Goal: Find contact information: Find contact information

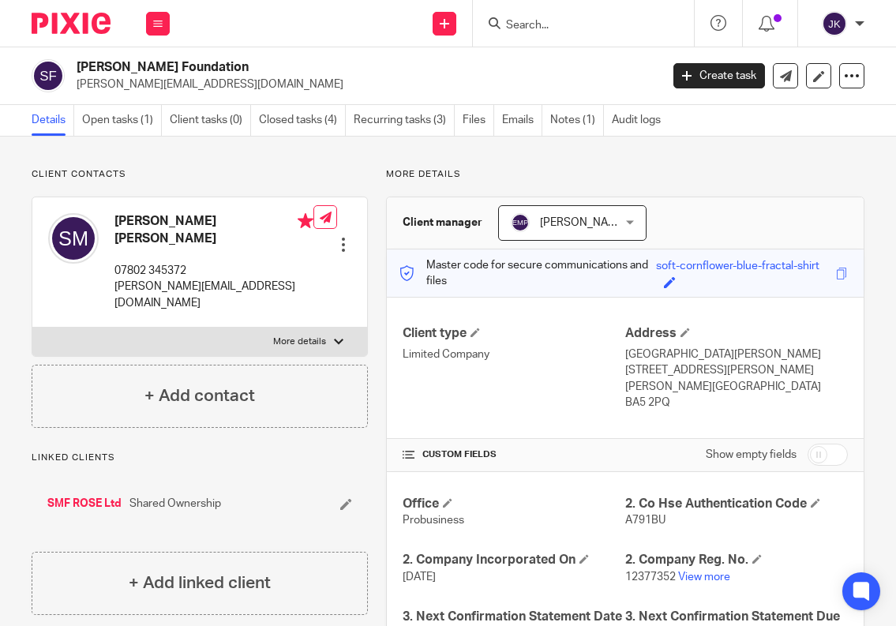
click at [521, 28] on input "Search" at bounding box center [575, 26] width 142 height 14
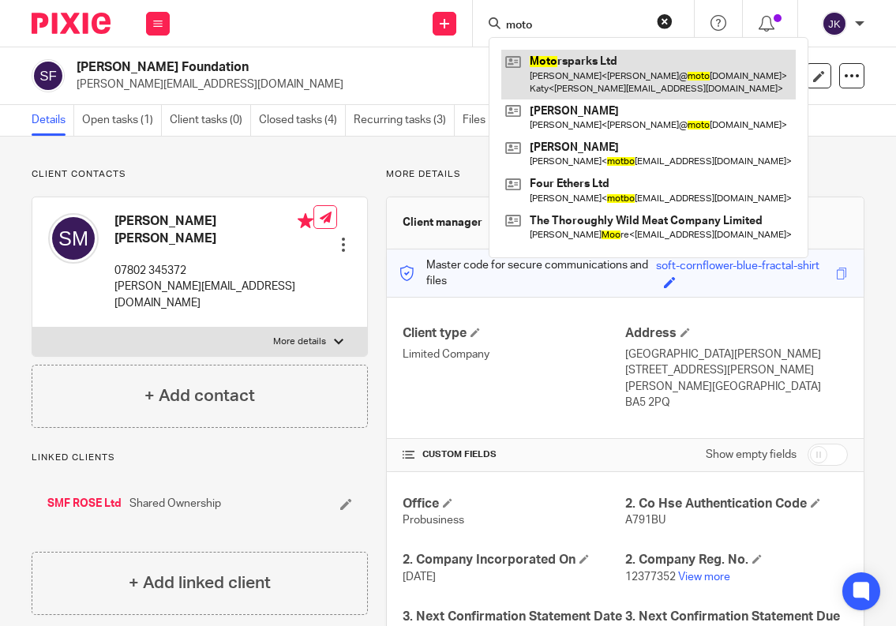
type input "moto"
click at [587, 67] on link at bounding box center [648, 74] width 294 height 49
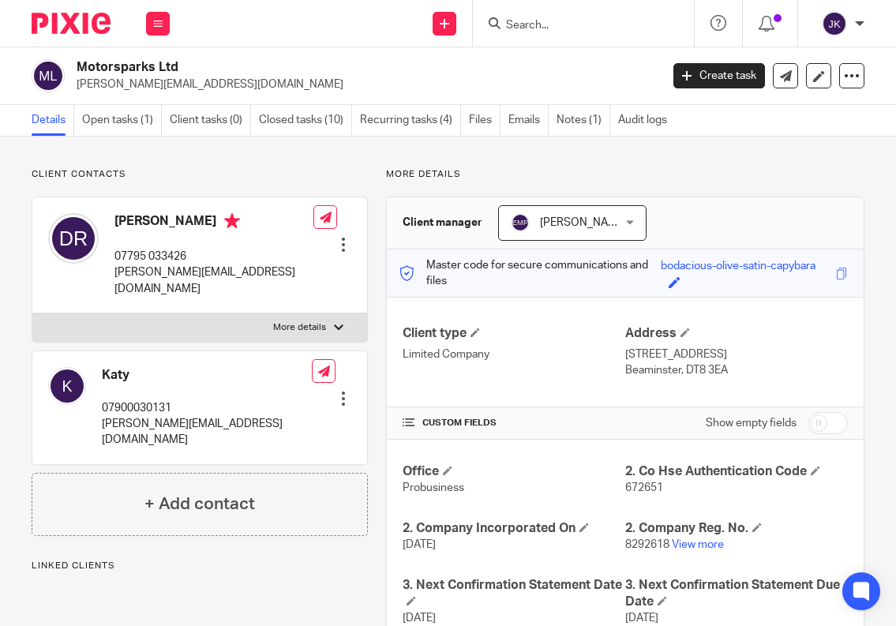
drag, startPoint x: 189, startPoint y: 64, endPoint x: 77, endPoint y: 69, distance: 112.2
click at [77, 69] on h2 "Motorsparks Ltd" at bounding box center [306, 67] width 459 height 17
copy h2 "Motorsparks Ltd"
drag, startPoint x: 218, startPoint y: 84, endPoint x: 73, endPoint y: 90, distance: 144.6
click at [73, 90] on div "Motorsparks Ltd denny@motorsparks.com" at bounding box center [341, 75] width 618 height 33
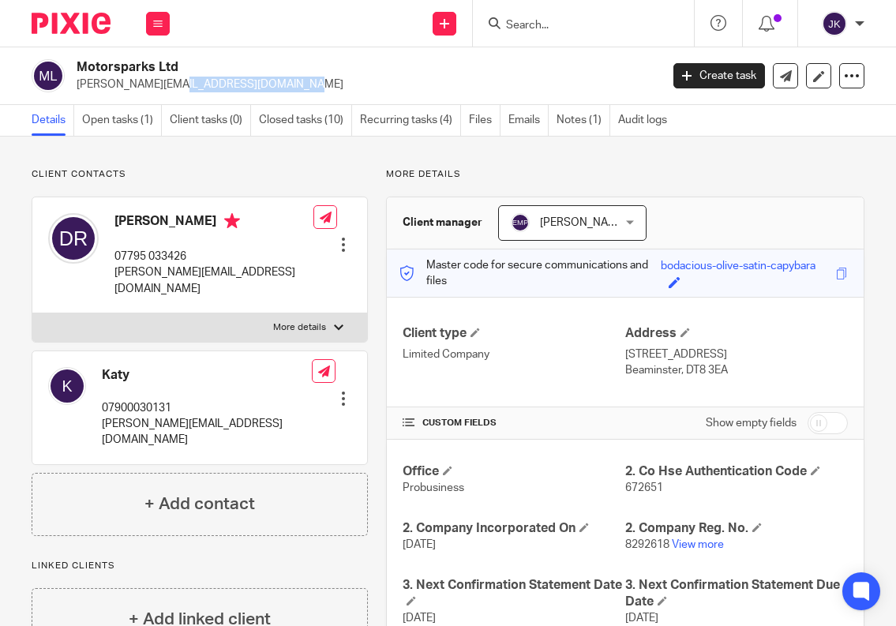
copy p "denny@motorsparks.com"
click at [324, 56] on div "Motorsparks Ltd denny@motorsparks.com Create task Update from Companies House E…" at bounding box center [448, 76] width 896 height 58
drag, startPoint x: 189, startPoint y: 66, endPoint x: 76, endPoint y: 59, distance: 113.8
click at [76, 59] on div "Motorsparks Ltd denny@motorsparks.com" at bounding box center [341, 75] width 618 height 33
click at [556, 22] on input "Search" at bounding box center [575, 26] width 142 height 14
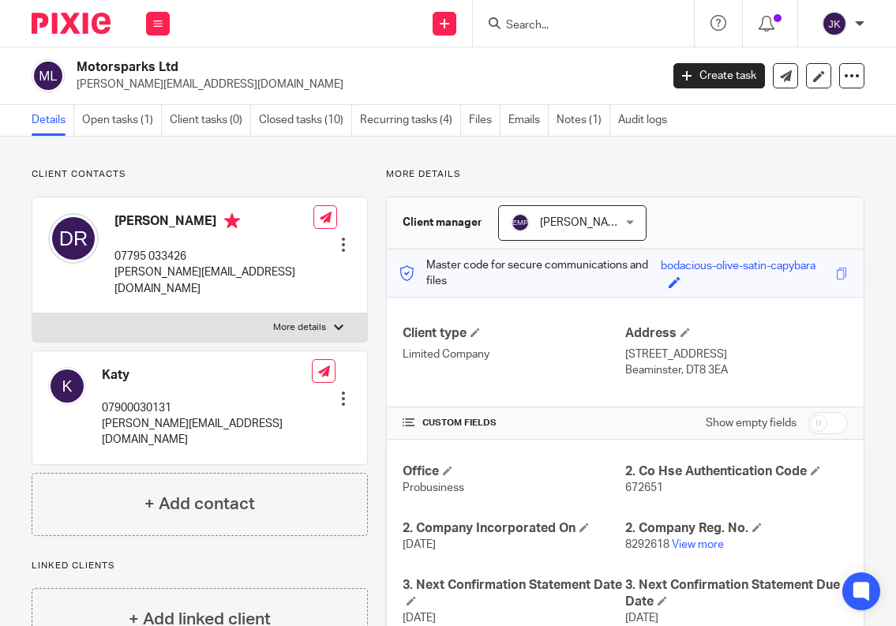
click at [556, 22] on input "Search" at bounding box center [575, 26] width 142 height 14
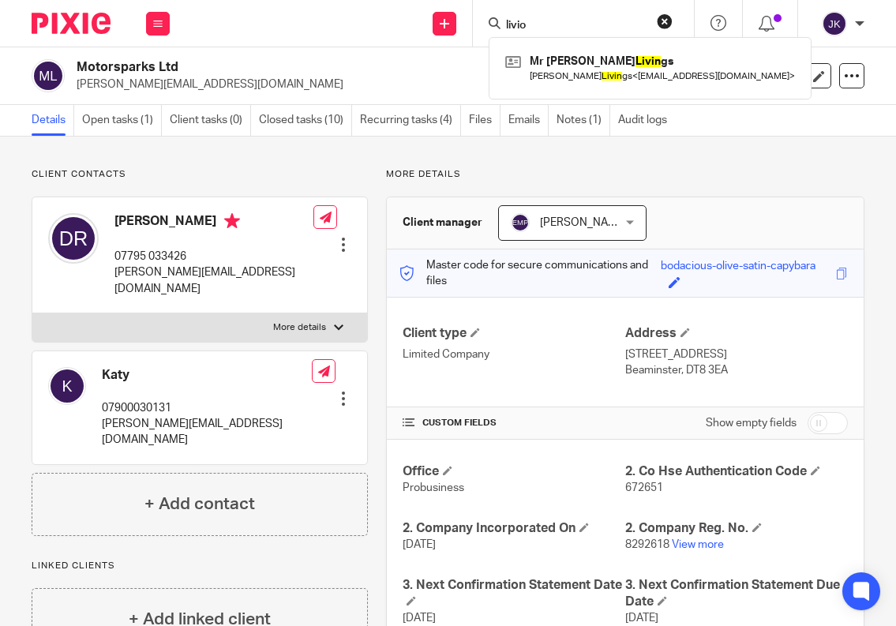
drag, startPoint x: 539, startPoint y: 28, endPoint x: 486, endPoint y: 21, distance: 53.4
click at [486, 21] on div "livio Mr Brian Livin gs Brian Livin gs < brianlivings41@gmail.com >" at bounding box center [583, 23] width 221 height 47
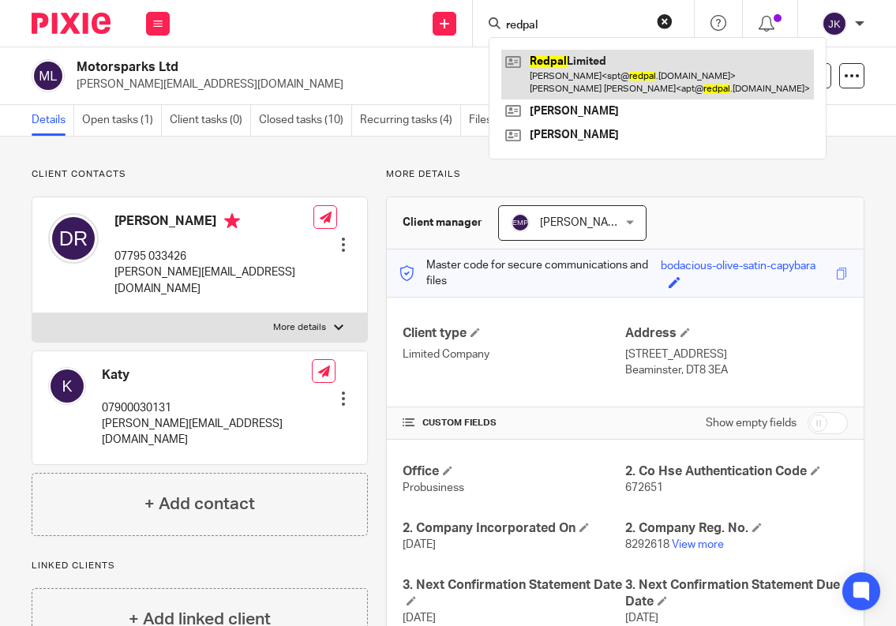
type input "redpal"
click at [540, 68] on link at bounding box center [657, 74] width 313 height 49
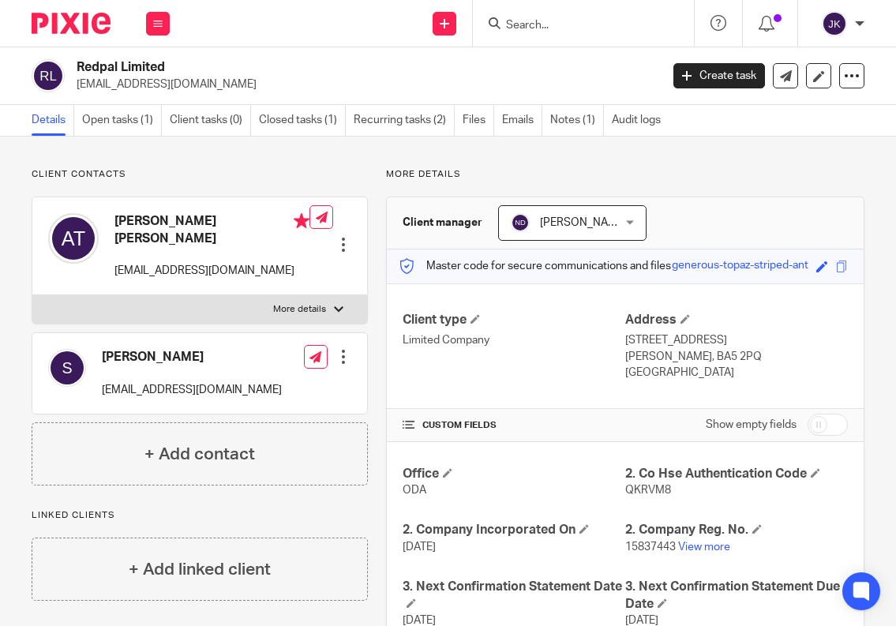
drag, startPoint x: 183, startPoint y: 66, endPoint x: 60, endPoint y: 66, distance: 123.1
click at [60, 66] on div "Redpal Limited red@redpal.com" at bounding box center [341, 75] width 618 height 33
copy div "Redpal Limited"
drag, startPoint x: 189, startPoint y: 257, endPoint x: 116, endPoint y: 256, distance: 73.4
click at [116, 263] on p "apt@redpal.co.uk" at bounding box center [211, 271] width 195 height 16
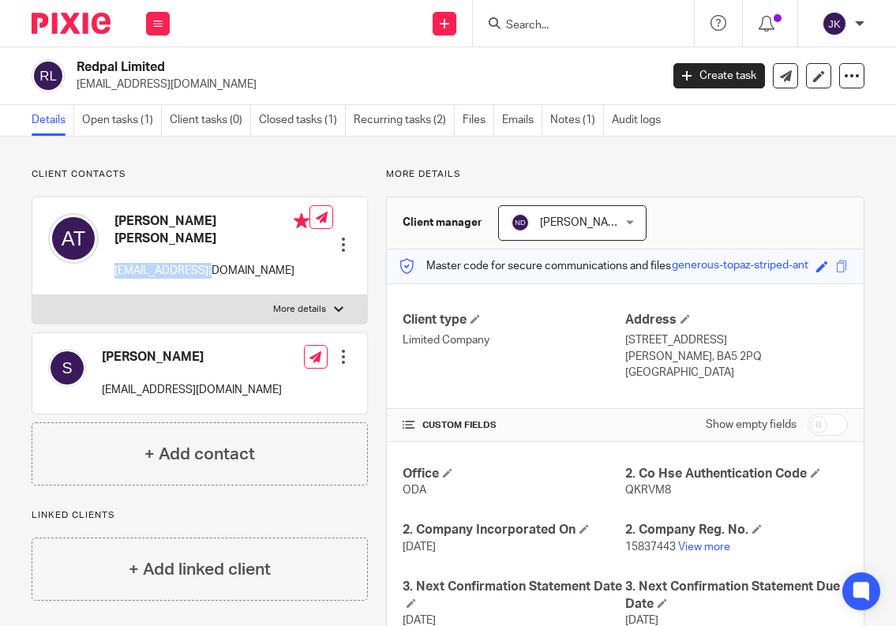
copy p "apt@redpal.co.uk"
click at [526, 25] on input "Search" at bounding box center [575, 26] width 142 height 14
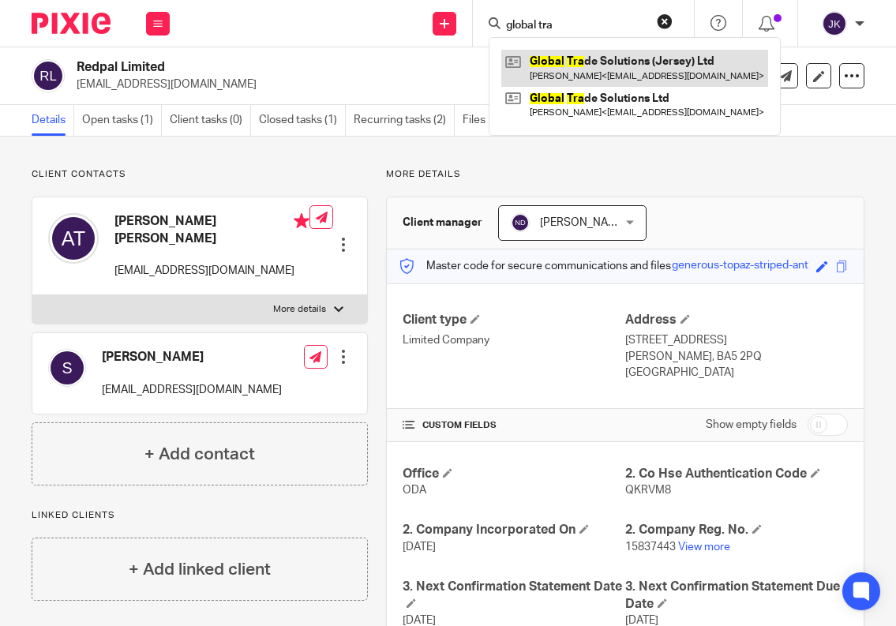
type input "global tra"
click at [545, 69] on link at bounding box center [634, 68] width 267 height 36
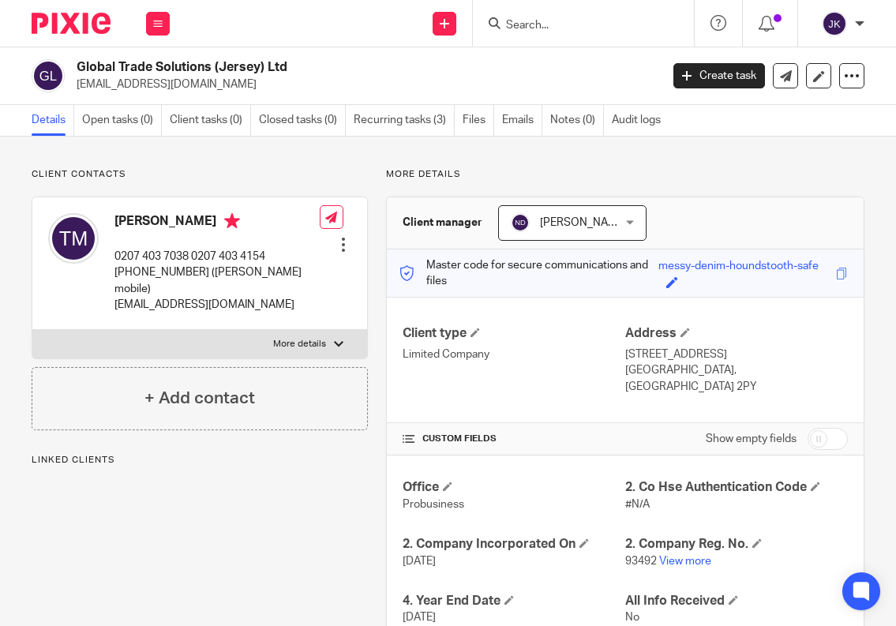
click at [551, 35] on div at bounding box center [583, 23] width 221 height 47
click at [552, 27] on input "Search" at bounding box center [575, 26] width 142 height 14
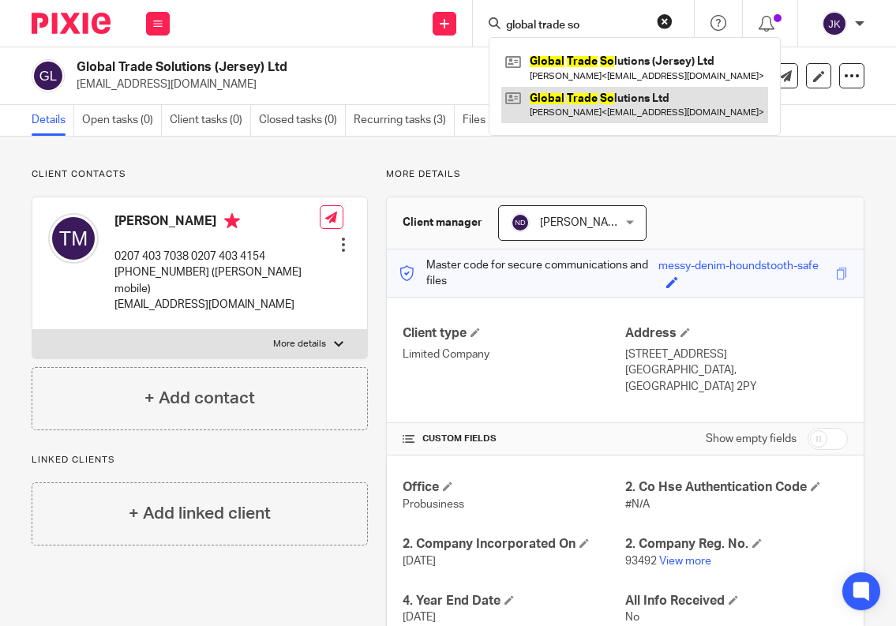
type input "global trade so"
click at [564, 94] on link at bounding box center [634, 105] width 267 height 36
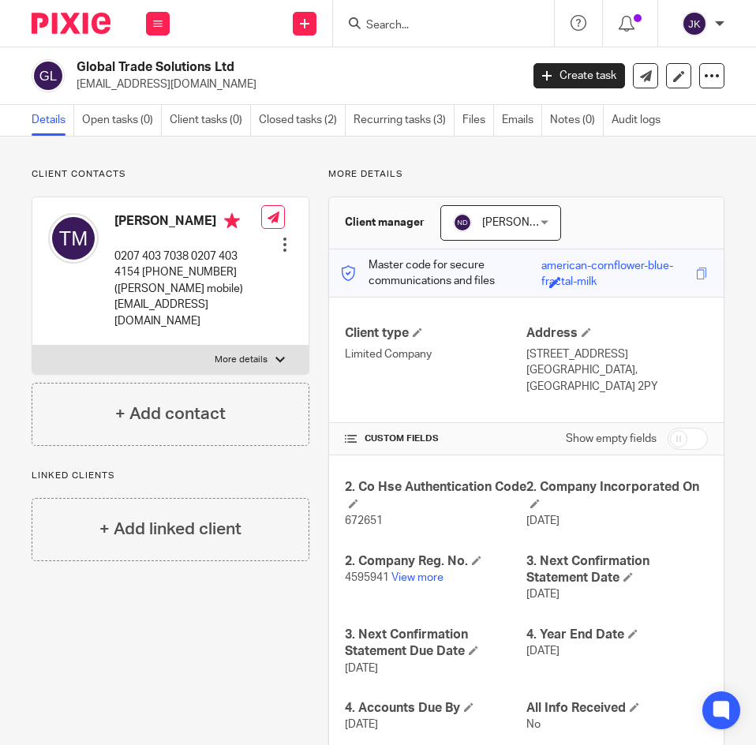
drag, startPoint x: 255, startPoint y: 70, endPoint x: 71, endPoint y: 66, distance: 183.9
click at [71, 66] on div "Global Trade Solutions Ltd tonymushens@gts-uk.net" at bounding box center [271, 75] width 478 height 33
copy h2 "Global Trade Solutions Ltd"
drag, startPoint x: 213, startPoint y: 84, endPoint x: 73, endPoint y: 88, distance: 140.5
click at [73, 88] on div "Global Trade Solutions Ltd tonymushens@gts-uk.net" at bounding box center [271, 75] width 478 height 33
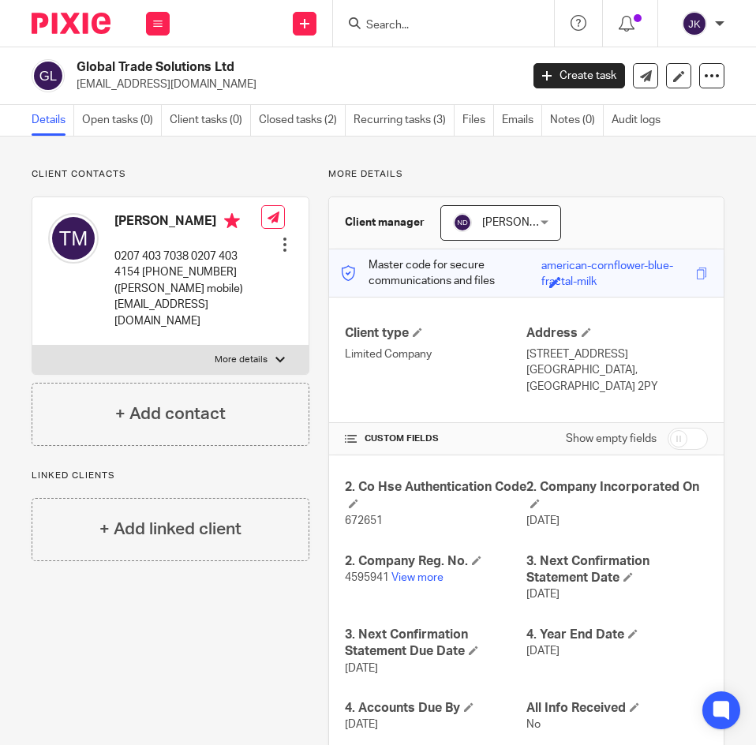
copy p "[EMAIL_ADDRESS][DOMAIN_NAME]"
click at [437, 69] on div "Global Trade Solutions Ltd tonymushens@gts-uk.net" at bounding box center [293, 75] width 433 height 33
click at [427, 32] on input "Search" at bounding box center [436, 26] width 142 height 14
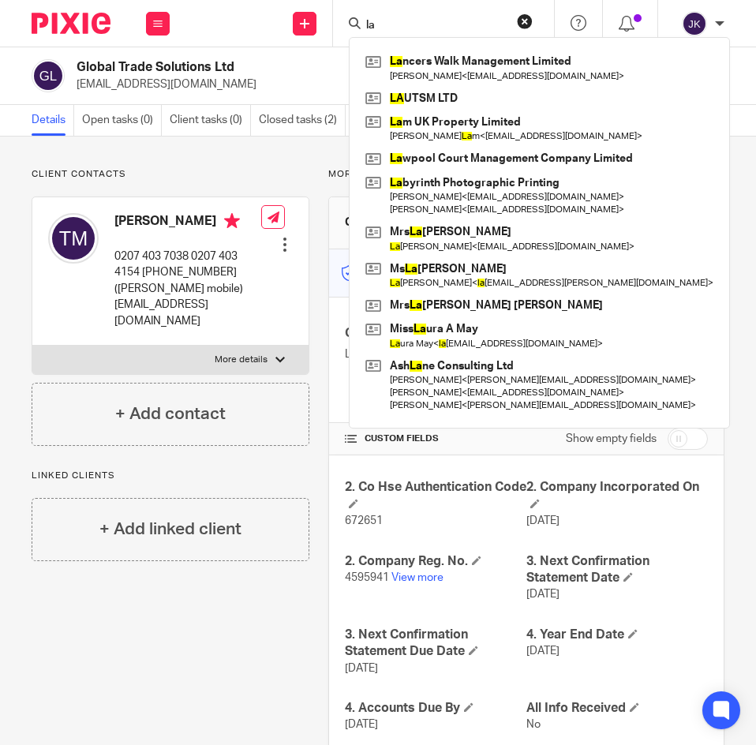
type input "l"
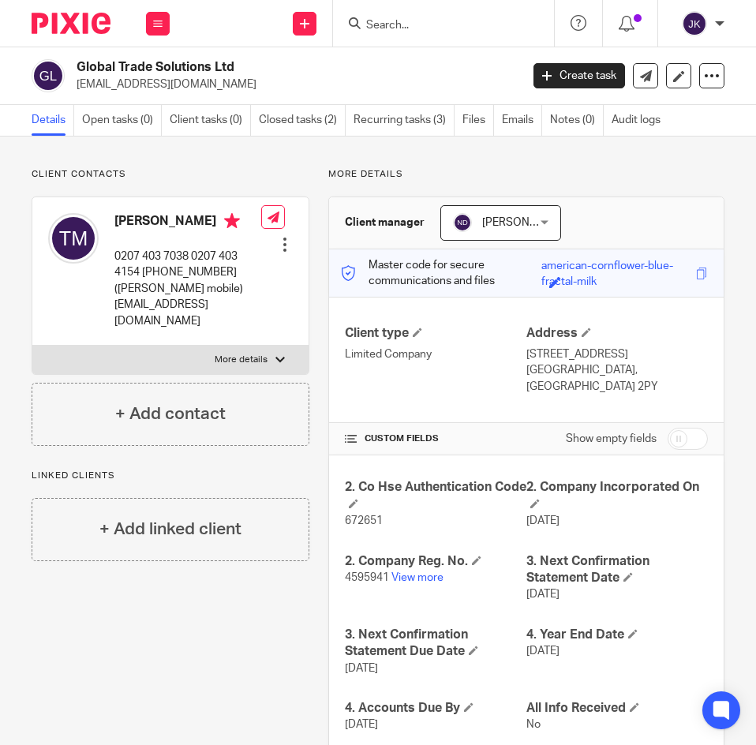
click at [365, 20] on input "Search" at bounding box center [436, 26] width 142 height 14
click at [425, 32] on input "Search" at bounding box center [436, 26] width 142 height 14
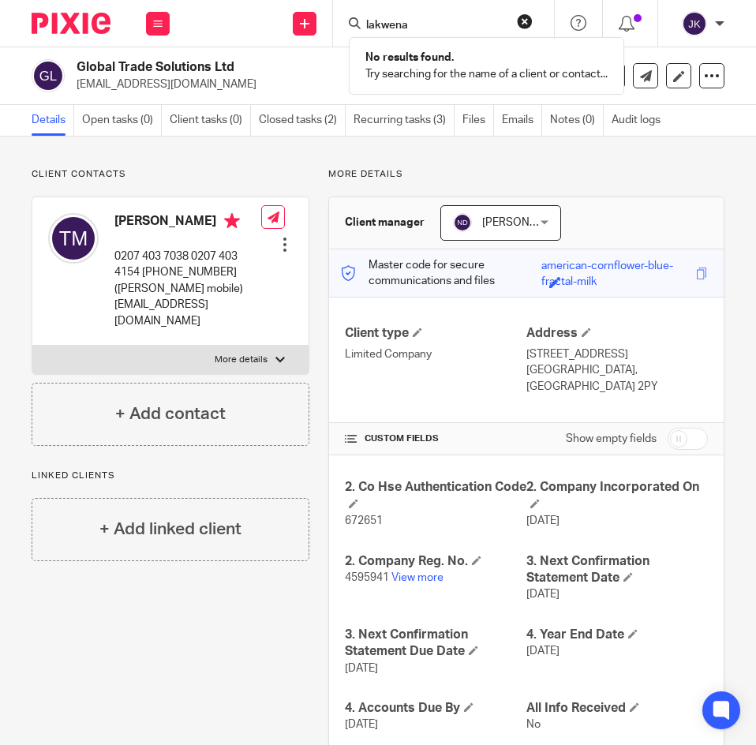
click at [425, 22] on input "lakwena" at bounding box center [436, 26] width 142 height 14
drag, startPoint x: 425, startPoint y: 22, endPoint x: 335, endPoint y: 16, distance: 89.4
click at [335, 17] on div "lakwena No results found. Try searching for the name of a client or contact..." at bounding box center [443, 23] width 221 height 47
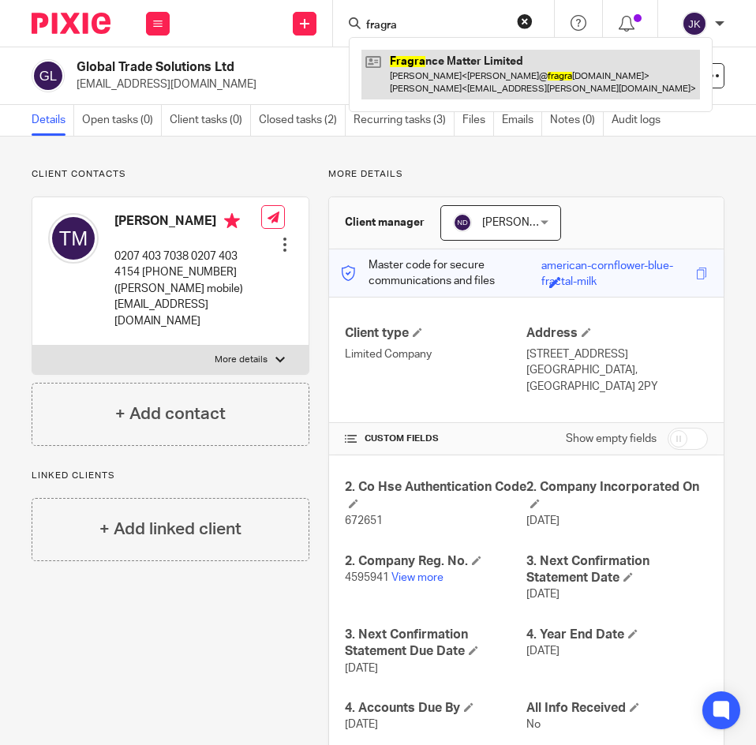
type input "fragra"
click at [399, 91] on link at bounding box center [530, 74] width 339 height 49
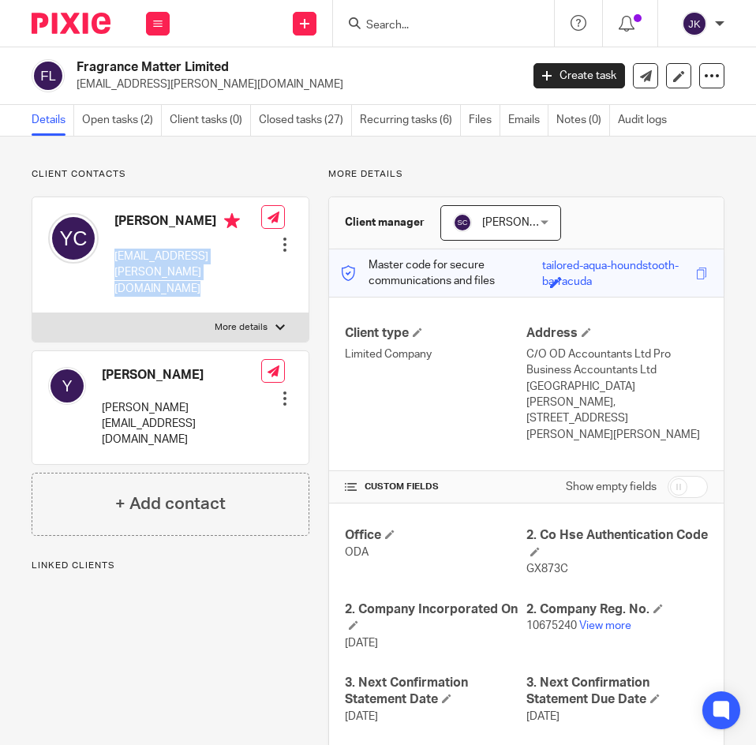
drag, startPoint x: 238, startPoint y: 256, endPoint x: 107, endPoint y: 256, distance: 130.2
click at [107, 256] on div "Yann Claude [EMAIL_ADDRESS][PERSON_NAME][DOMAIN_NAME] Edit contact Create clien…" at bounding box center [170, 255] width 276 height 116
copy div "yann.claude@gmail.com"
drag, startPoint x: 282, startPoint y: 50, endPoint x: 260, endPoint y: 66, distance: 27.6
click at [277, 60] on div "Fragrance Matter Limited yann.claude@gmail.com Create task Update from Companie…" at bounding box center [378, 76] width 756 height 58
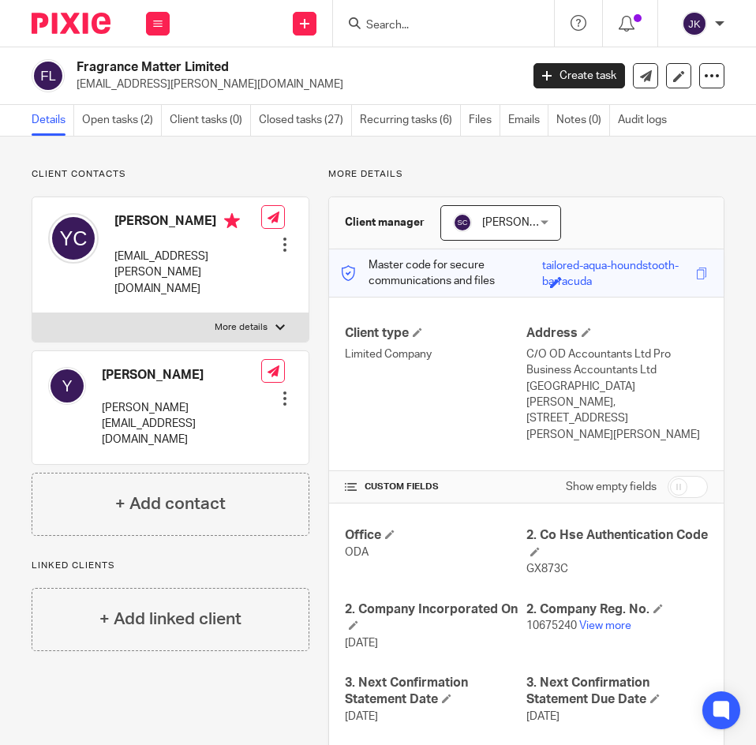
drag, startPoint x: 174, startPoint y: 67, endPoint x: 70, endPoint y: 66, distance: 103.4
click at [70, 66] on div "Fragrance Matter Limited yann.claude@gmail.com" at bounding box center [271, 75] width 478 height 33
copy div "Fragrance Matter Limited"
click at [433, 14] on form at bounding box center [449, 23] width 168 height 20
click at [434, 24] on input "Search" at bounding box center [436, 26] width 142 height 14
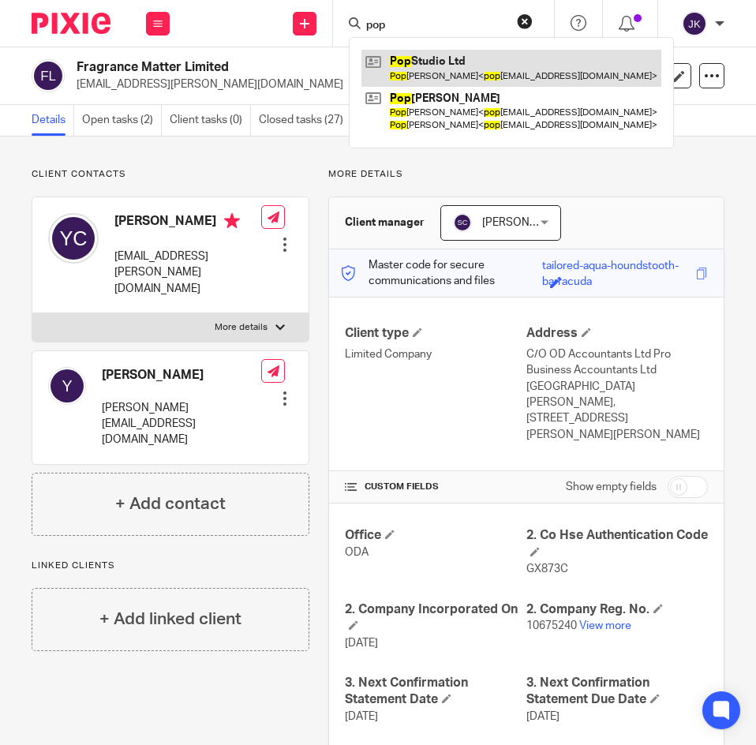
type input "pop"
click at [433, 66] on link at bounding box center [511, 68] width 300 height 36
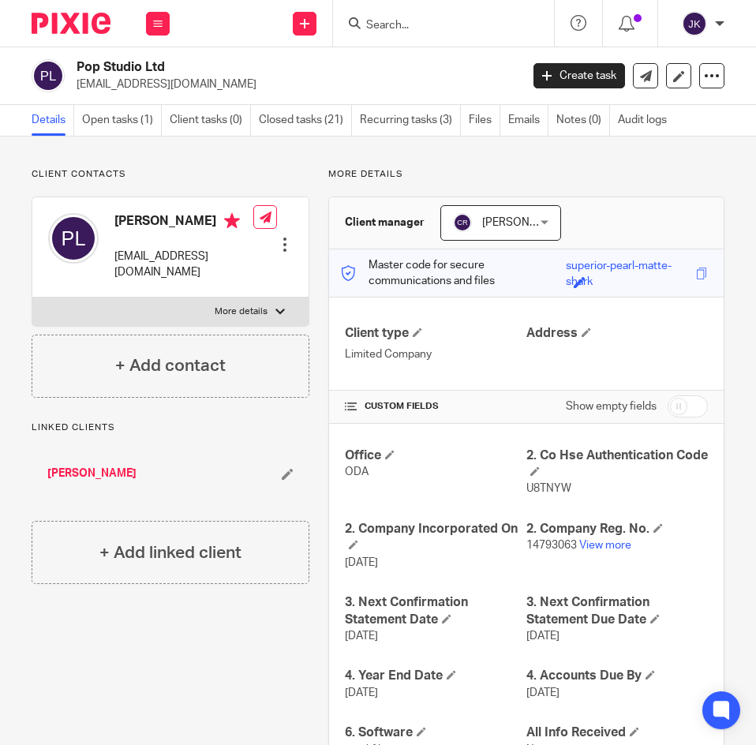
drag, startPoint x: 178, startPoint y: 65, endPoint x: 54, endPoint y: 68, distance: 124.0
click at [54, 68] on div "Pop Studio Ltd [EMAIL_ADDRESS][DOMAIN_NAME]" at bounding box center [271, 75] width 478 height 33
copy div "Pop Studio Ltd"
click at [351, 66] on h2 "Pop Studio Ltd" at bounding box center [250, 67] width 347 height 17
drag, startPoint x: 210, startPoint y: 84, endPoint x: 79, endPoint y: 86, distance: 131.0
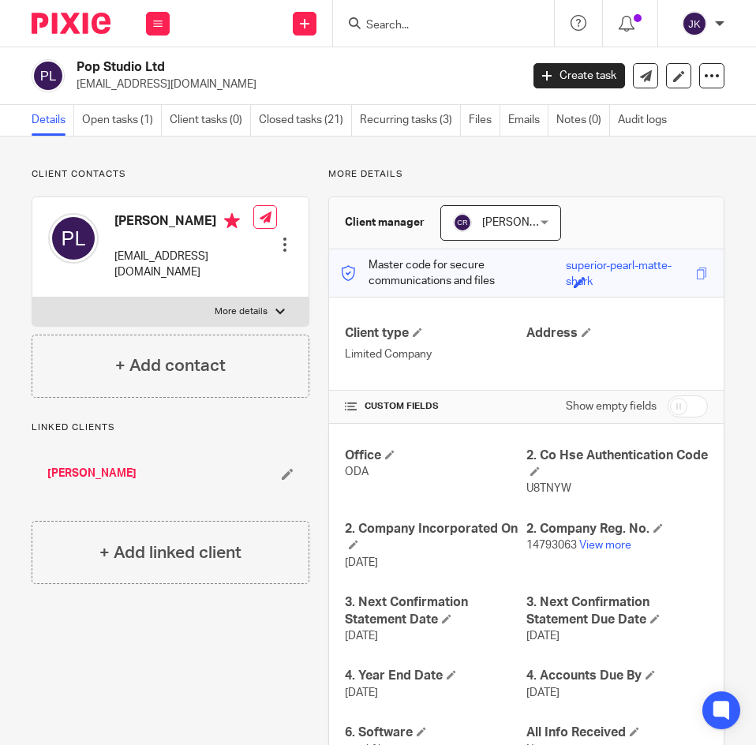
click at [79, 86] on p "[EMAIL_ADDRESS][DOMAIN_NAME]" at bounding box center [293, 85] width 433 height 16
copy p "[EMAIL_ADDRESS][DOMAIN_NAME]"
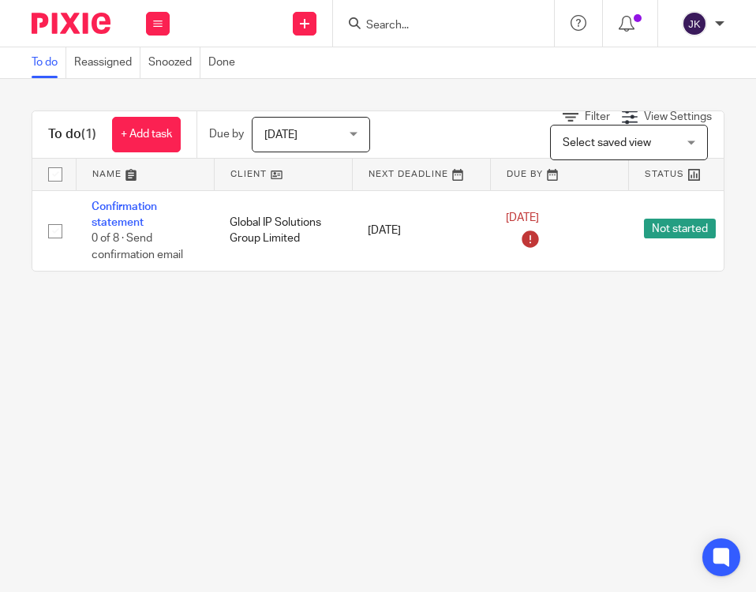
click at [396, 28] on input "Search" at bounding box center [436, 26] width 142 height 14
click at [399, 28] on input "l" at bounding box center [436, 26] width 142 height 14
type input "lakwena"
click at [419, 21] on input "lakwena" at bounding box center [436, 26] width 142 height 14
click at [433, 26] on input "lakwena" at bounding box center [436, 26] width 142 height 14
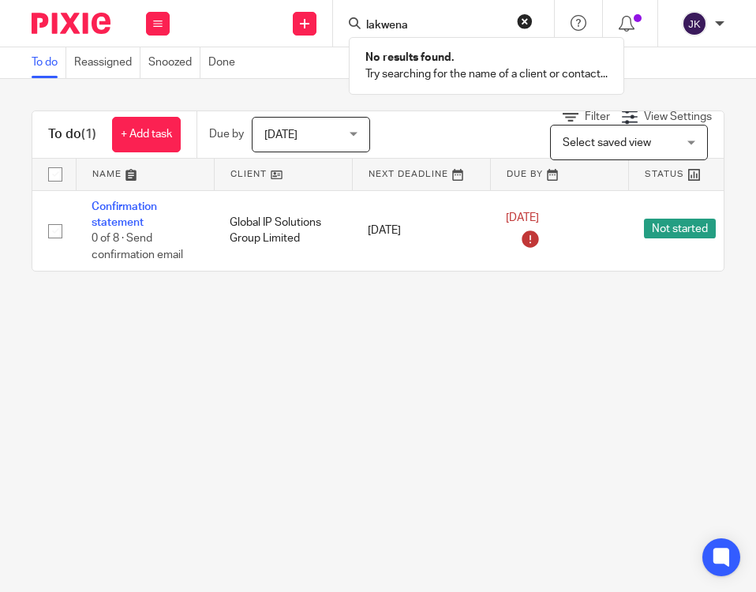
click at [523, 21] on button "reset" at bounding box center [525, 21] width 16 height 16
click at [471, 20] on input "Search" at bounding box center [436, 26] width 142 height 14
type input "maciver"
click at [234, 93] on div "To do (1) + Add task Due by Today Today Today Tomorrow This week Next week This…" at bounding box center [378, 191] width 756 height 224
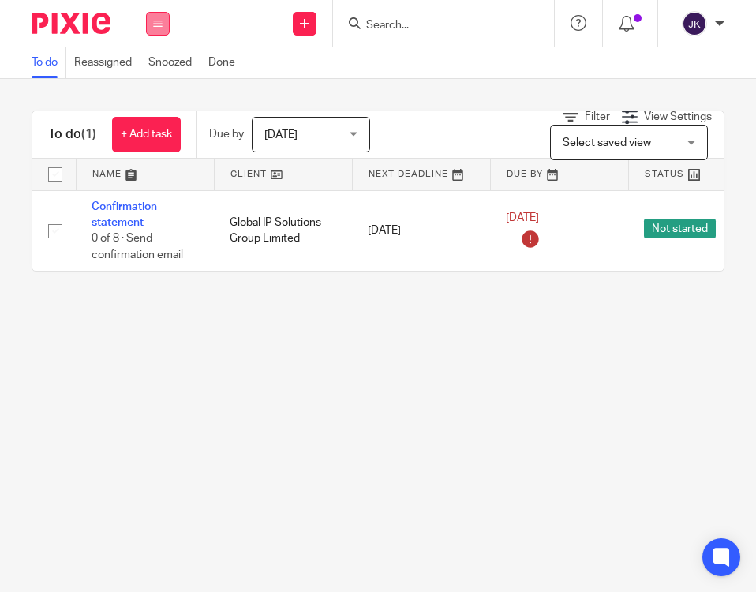
click at [158, 19] on icon at bounding box center [157, 23] width 9 height 9
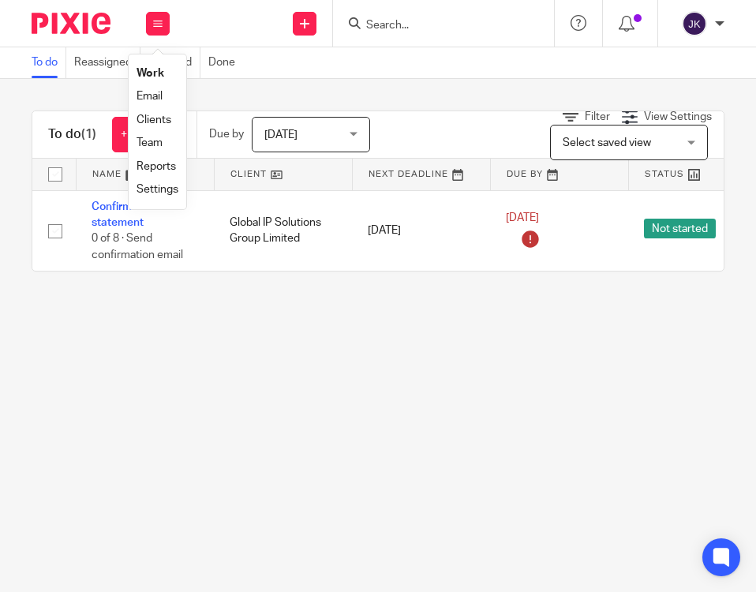
click at [144, 123] on link "Clients" at bounding box center [154, 119] width 35 height 11
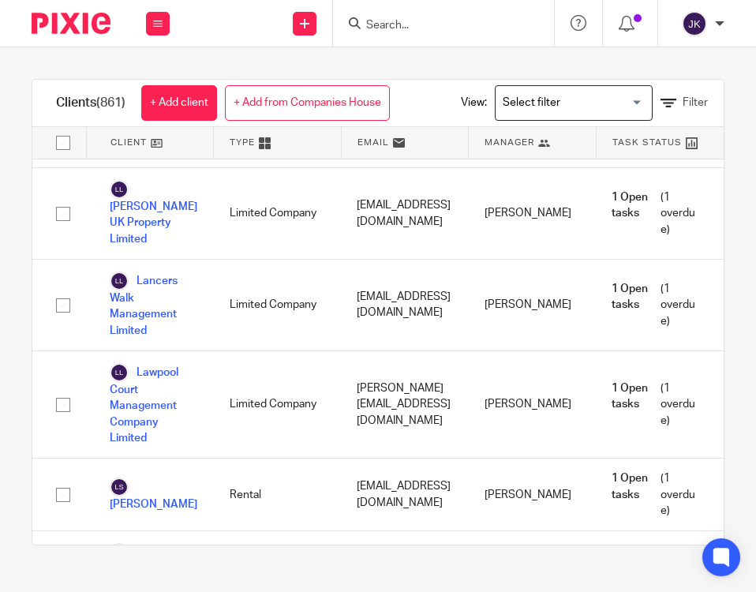
scroll to position [19654, 0]
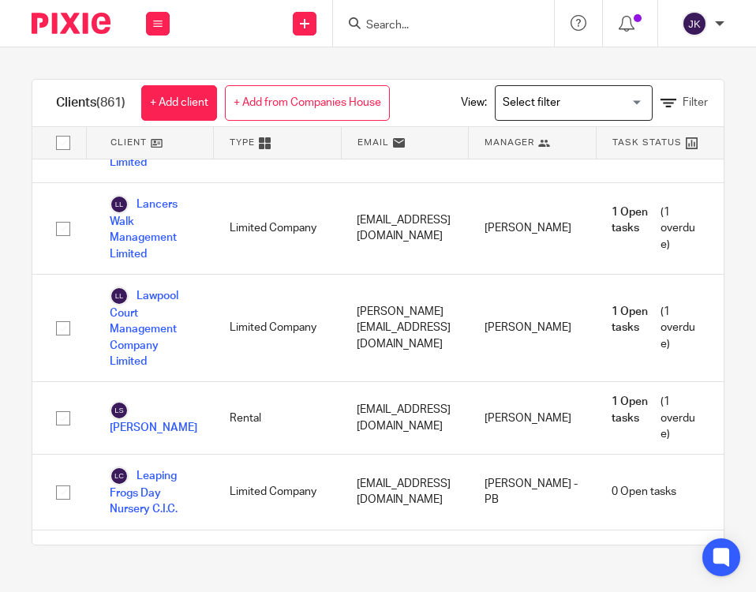
click at [451, 20] on input "Search" at bounding box center [436, 26] width 142 height 14
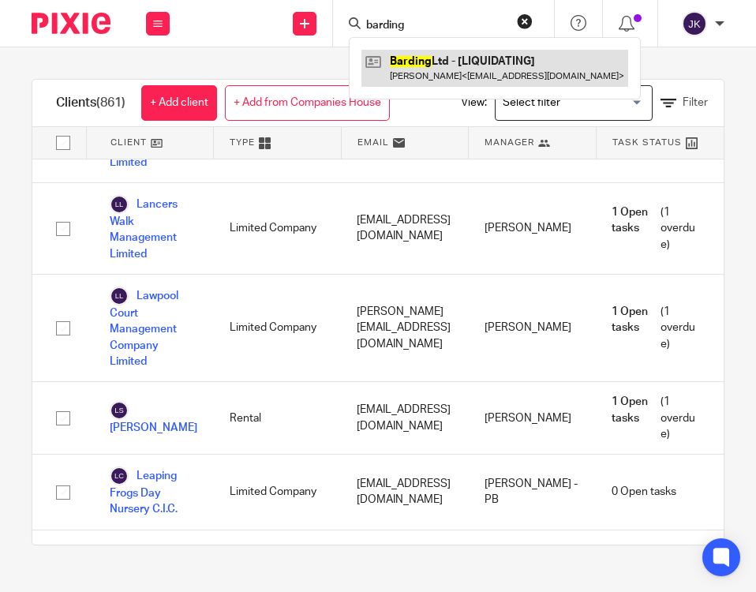
type input "barding"
click at [459, 58] on link at bounding box center [494, 68] width 267 height 36
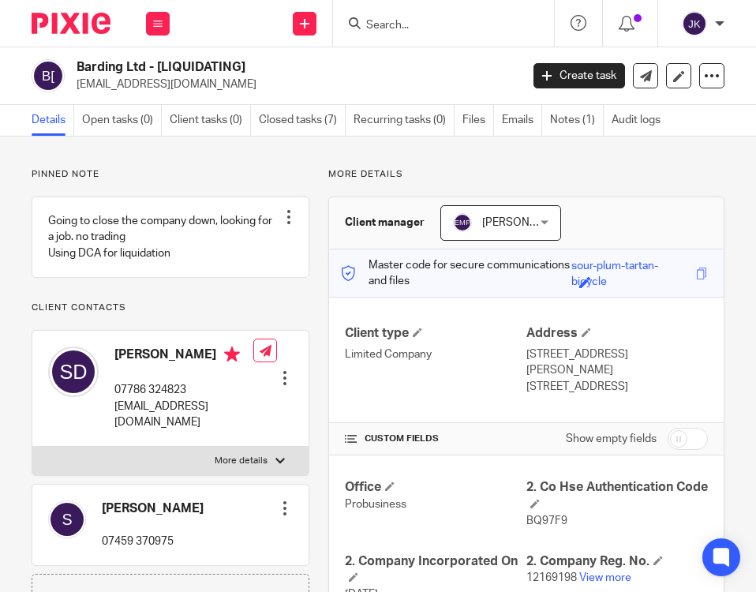
click at [370, 24] on input "Search" at bounding box center [436, 26] width 142 height 14
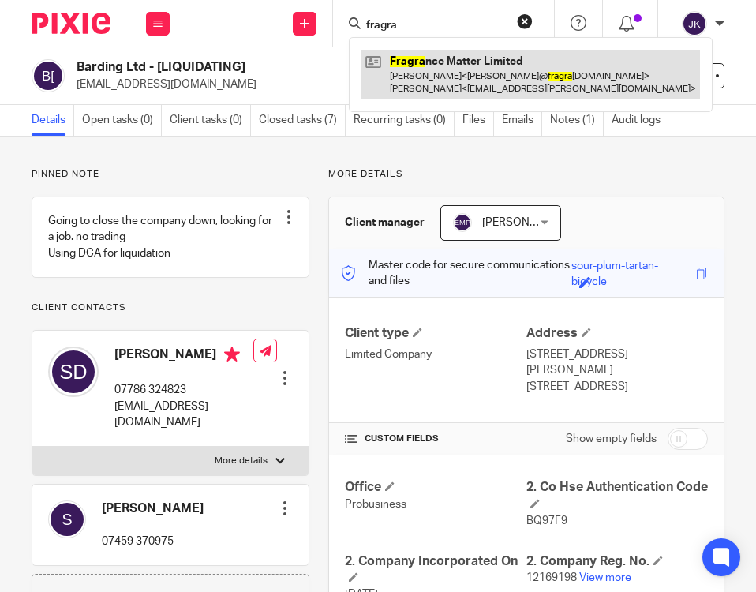
type input "fragra"
click at [417, 58] on link at bounding box center [530, 74] width 339 height 49
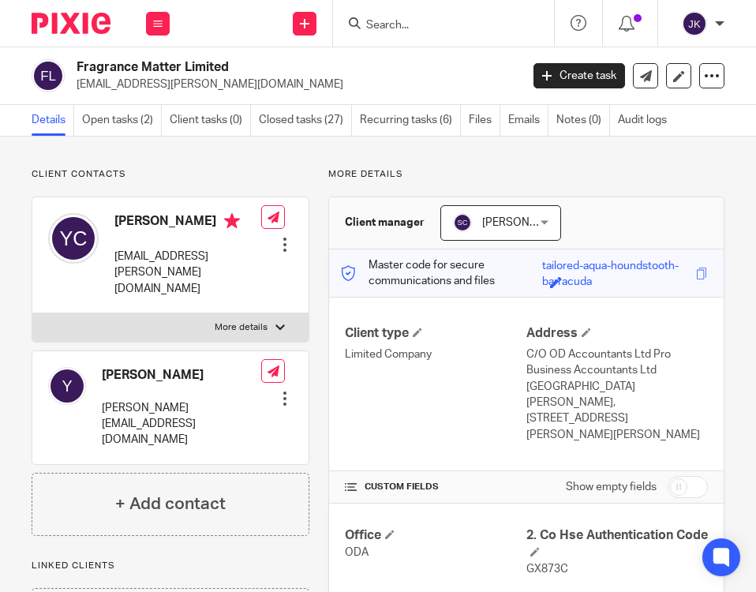
click at [466, 20] on input "Search" at bounding box center [436, 26] width 142 height 14
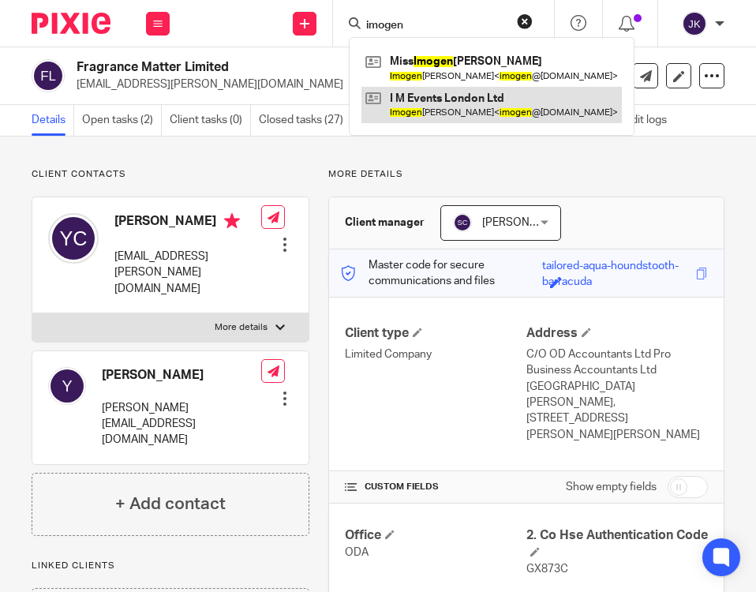
type input "imogen"
click at [475, 92] on link at bounding box center [491, 105] width 260 height 36
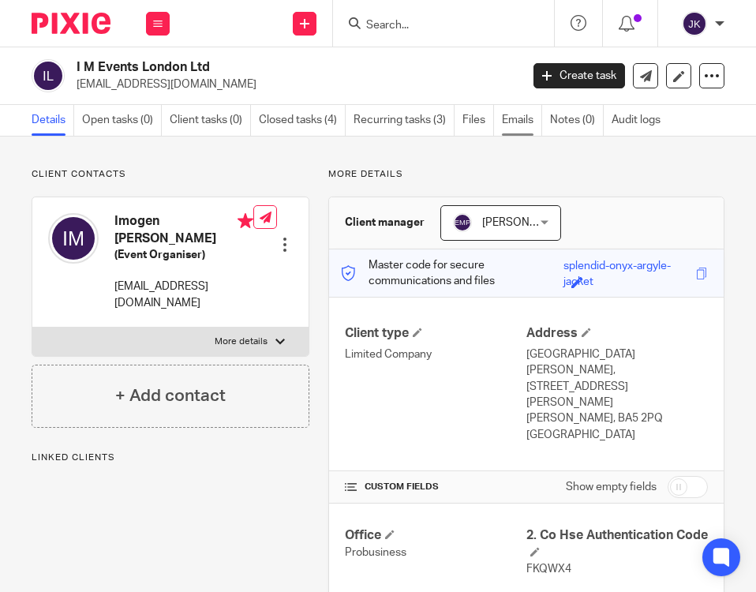
click at [522, 113] on link "Emails" at bounding box center [522, 120] width 40 height 31
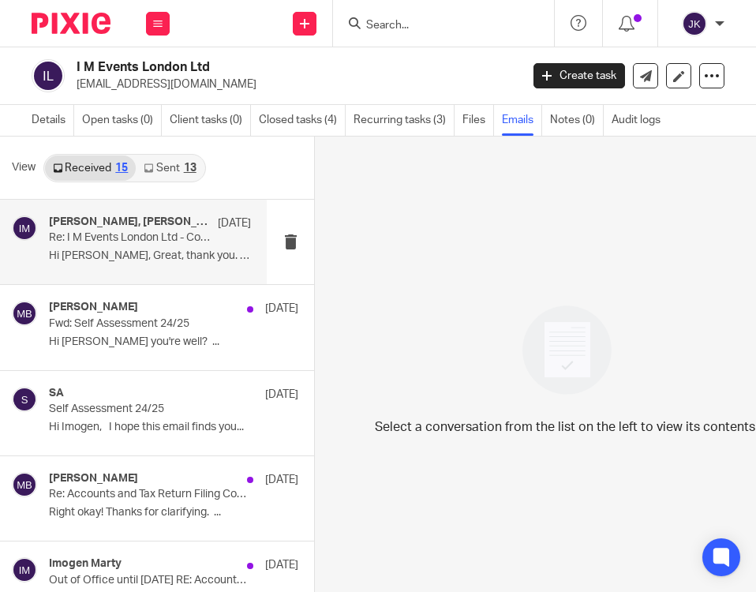
click at [168, 257] on p "Hi Johanne, Great, thank you. Confirming I..." at bounding box center [150, 255] width 202 height 13
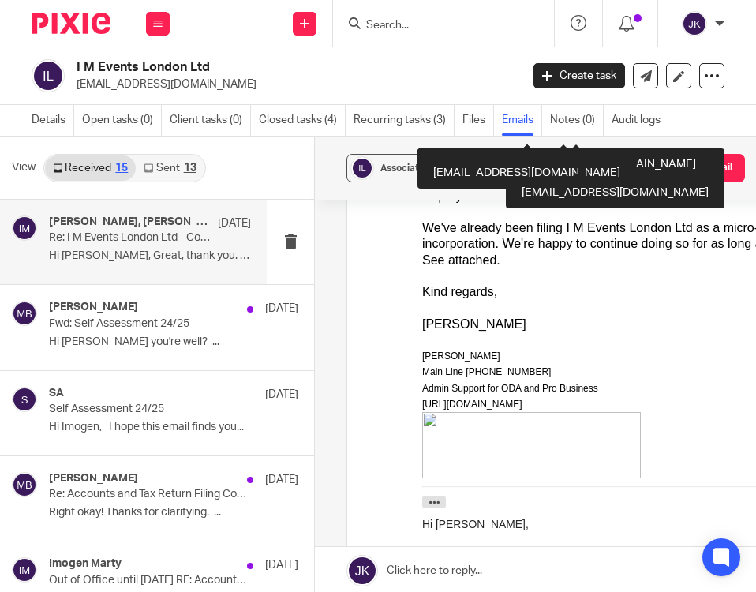
scroll to position [395, 0]
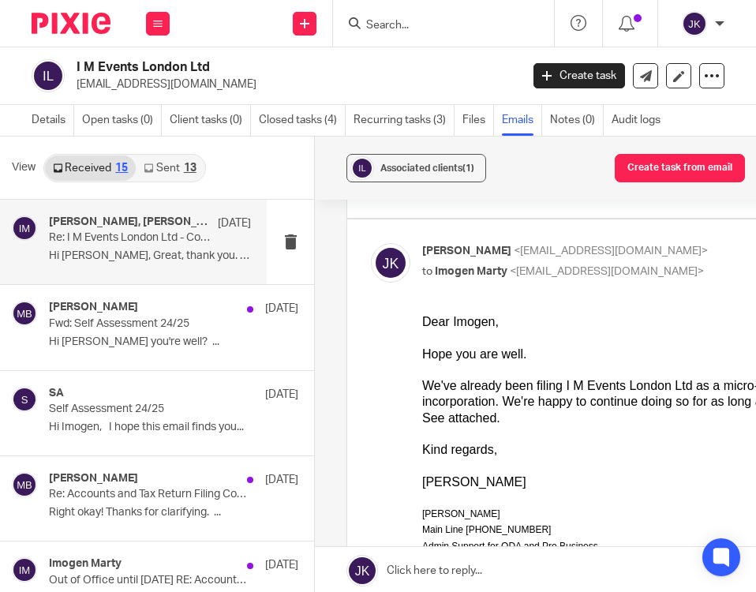
click at [166, 172] on link "Sent 13" at bounding box center [170, 167] width 68 height 25
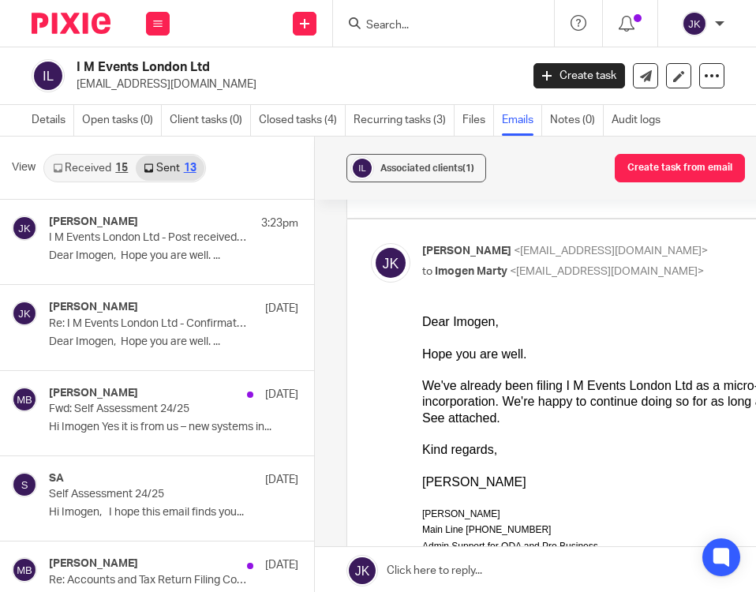
scroll to position [14, 0]
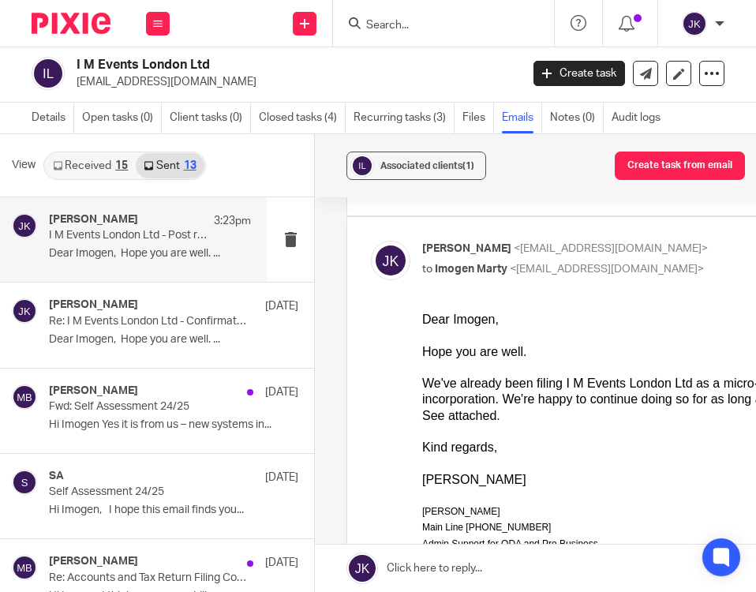
click at [159, 247] on p "Dear Imogen, Hope you are well. ..." at bounding box center [150, 253] width 202 height 13
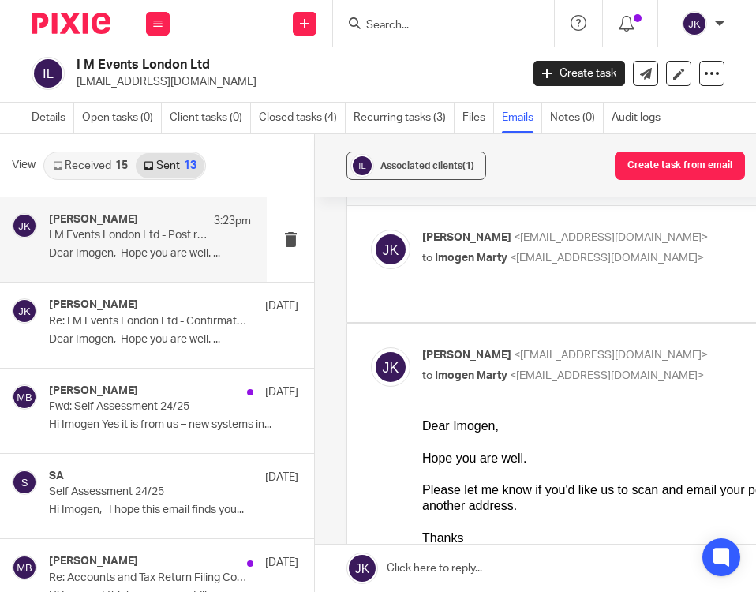
scroll to position [79, 0]
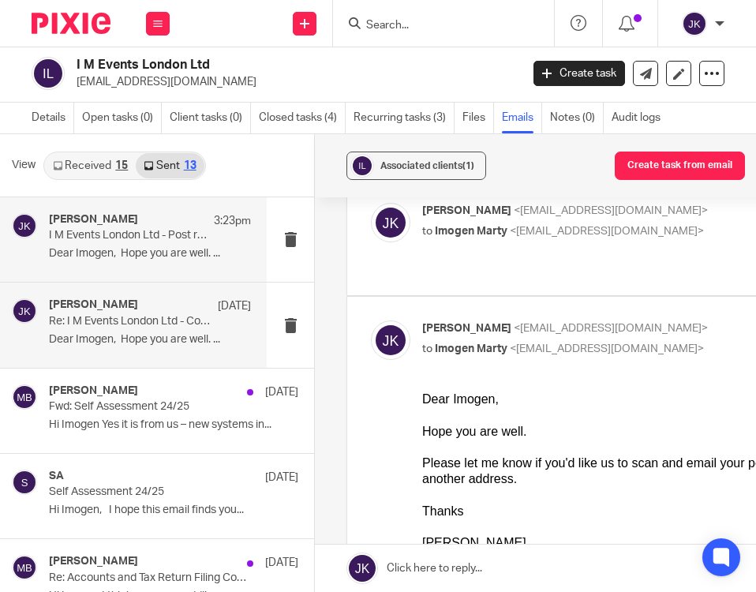
click at [112, 298] on h4 "[PERSON_NAME]" at bounding box center [93, 304] width 89 height 13
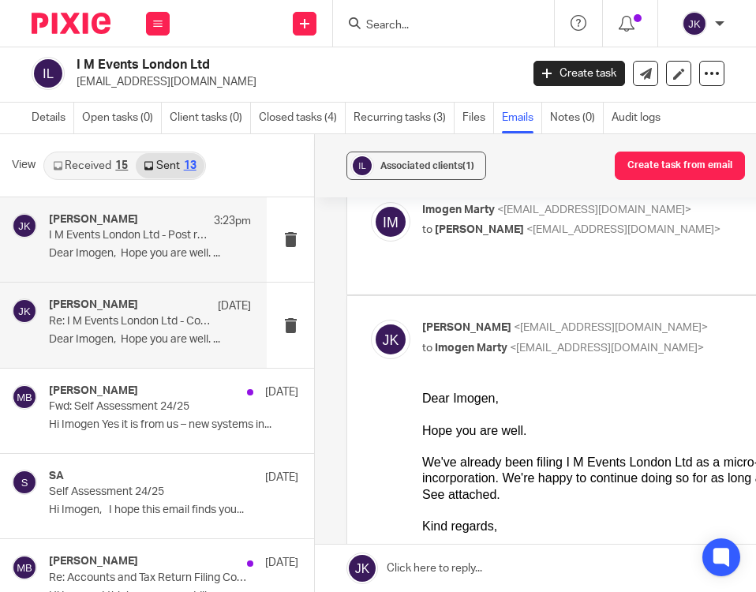
scroll to position [0, 0]
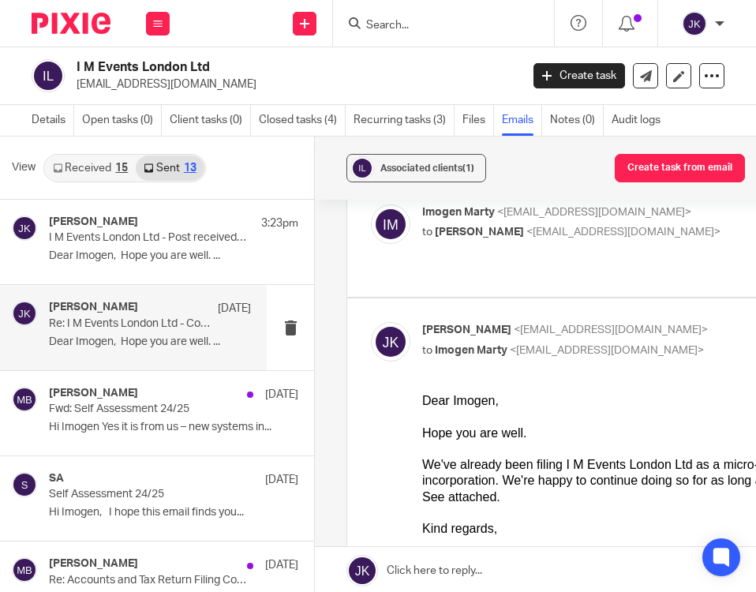
click at [460, 29] on input "Search" at bounding box center [436, 26] width 142 height 14
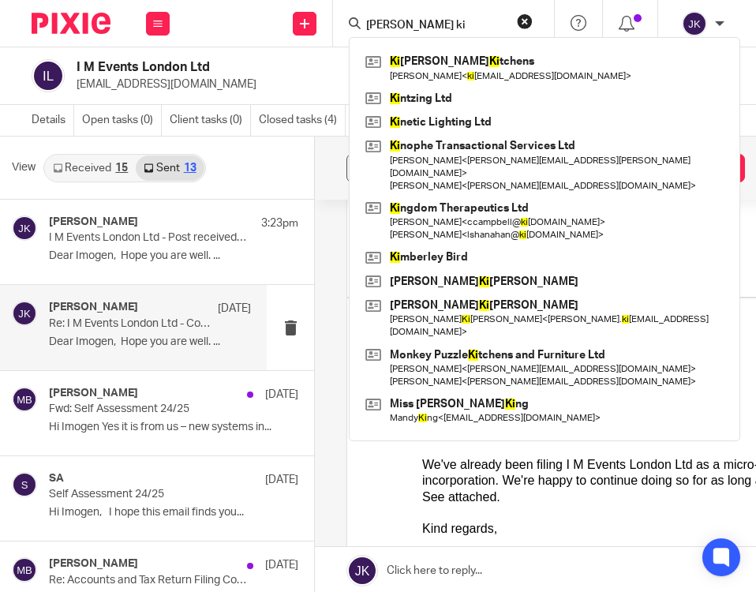
type input "m j ki"
drag, startPoint x: 434, startPoint y: 32, endPoint x: 358, endPoint y: 22, distance: 76.4
click at [358, 22] on div "m j ki" at bounding box center [441, 23] width 184 height 20
click at [431, 31] on input "m j ki" at bounding box center [436, 26] width 142 height 14
drag, startPoint x: 431, startPoint y: 31, endPoint x: 298, endPoint y: 9, distance: 135.2
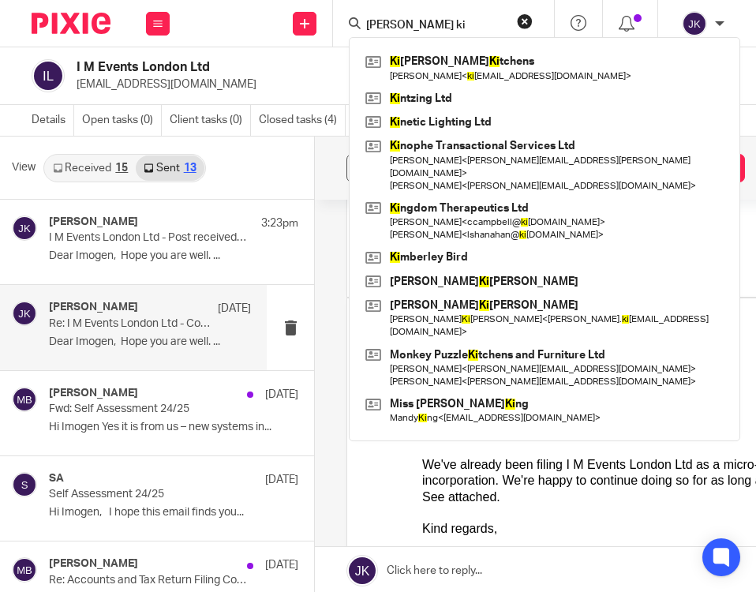
click at [298, 9] on div "Send new email Create task Add client m j ki Ki t Allen Ki tchens Christopher A…" at bounding box center [470, 23] width 571 height 47
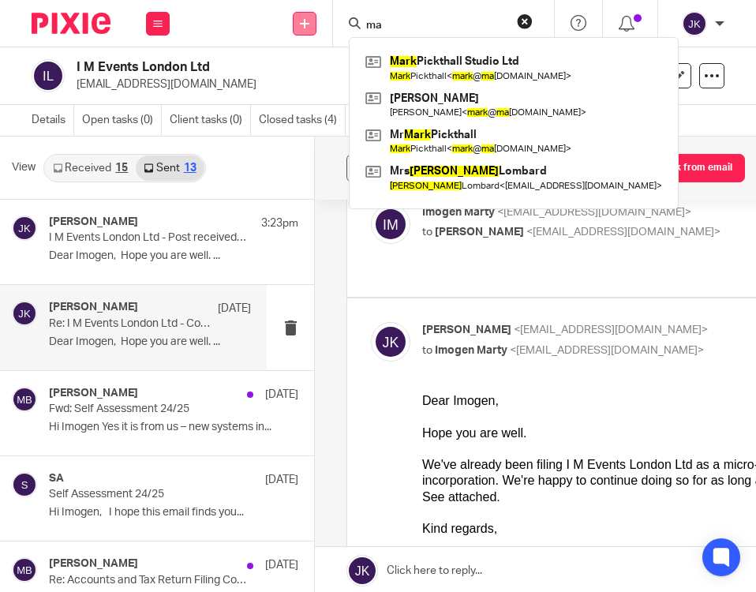
type input "m"
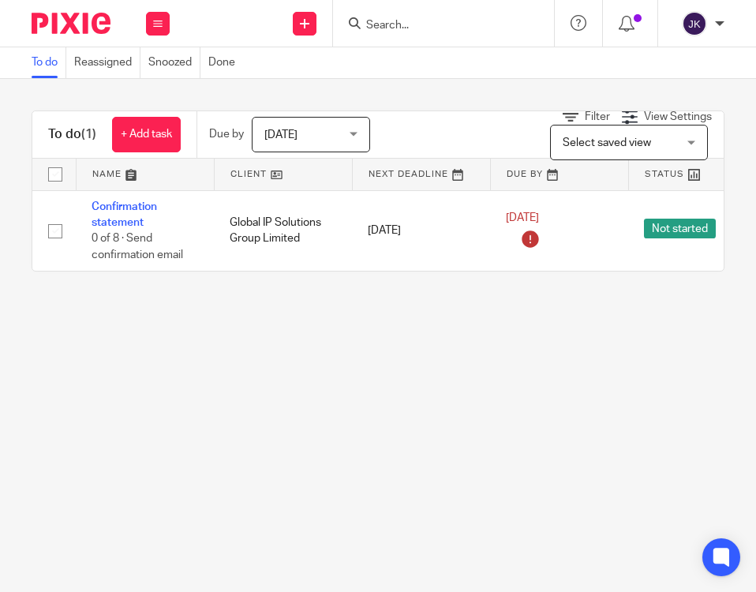
click at [403, 31] on input "Search" at bounding box center [436, 26] width 142 height 14
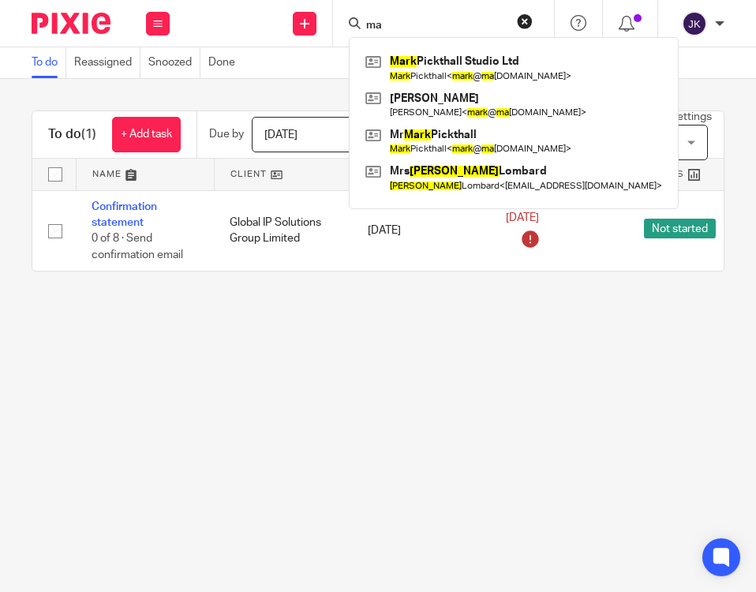
type input "m"
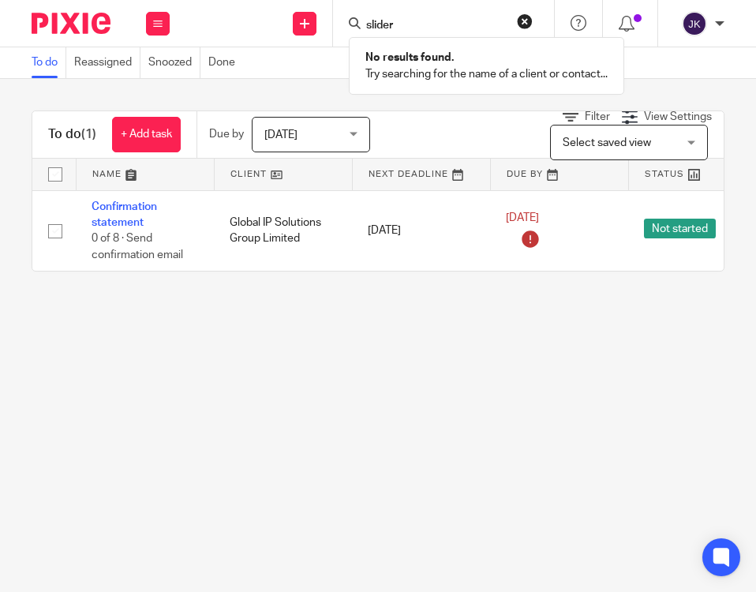
type input "slider"
click at [323, 66] on div "To do Reassigned Snoozed Done" at bounding box center [378, 63] width 756 height 32
click at [448, 28] on input "Search" at bounding box center [436, 26] width 142 height 14
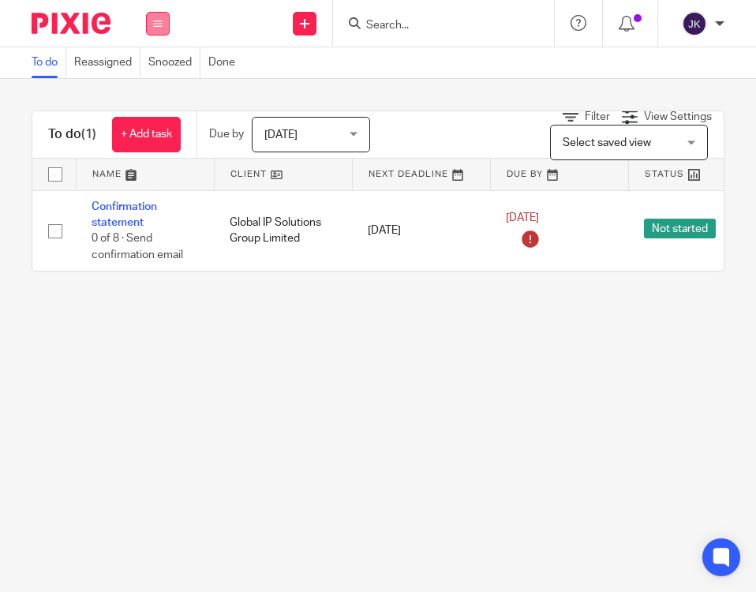
click at [157, 17] on button at bounding box center [158, 24] width 24 height 24
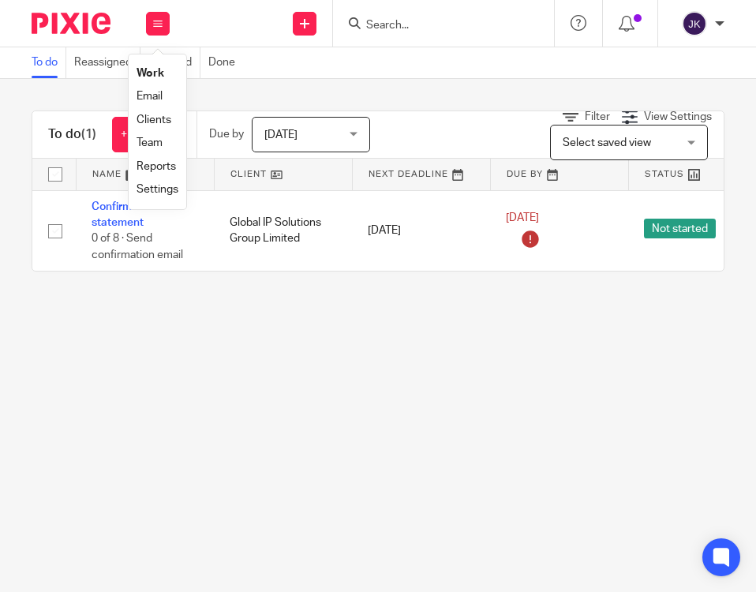
click at [160, 116] on link "Clients" at bounding box center [154, 119] width 35 height 11
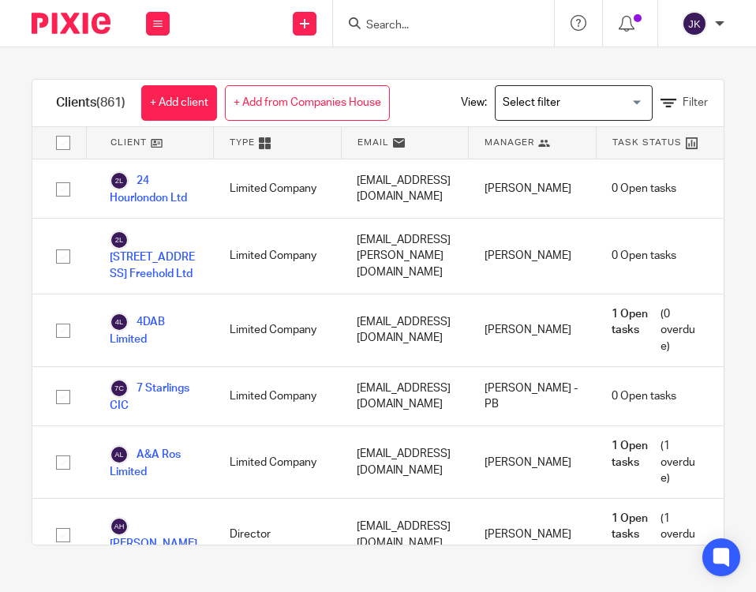
click at [630, 108] on input "Search for option" at bounding box center [570, 103] width 146 height 28
click at [676, 96] on icon at bounding box center [669, 104] width 16 height 16
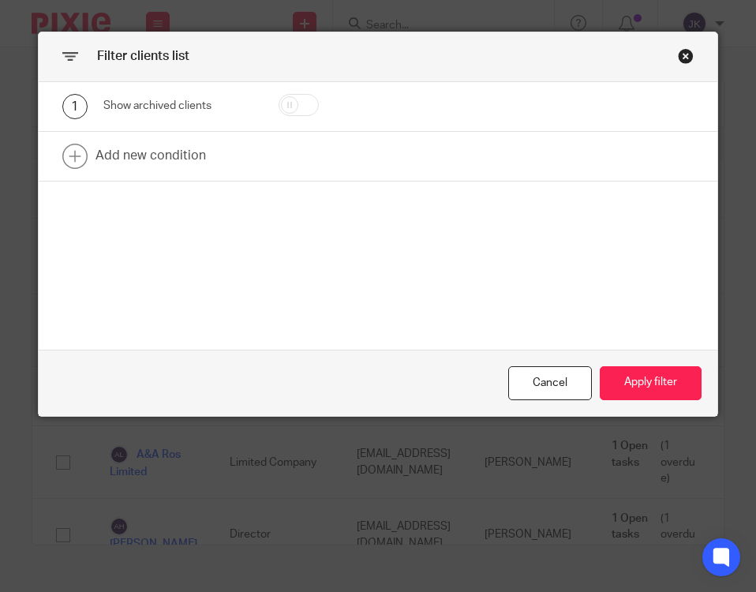
click at [309, 107] on input "checkbox" at bounding box center [299, 105] width 40 height 22
checkbox input "true"
click at [656, 391] on button "Apply filter" at bounding box center [651, 383] width 102 height 34
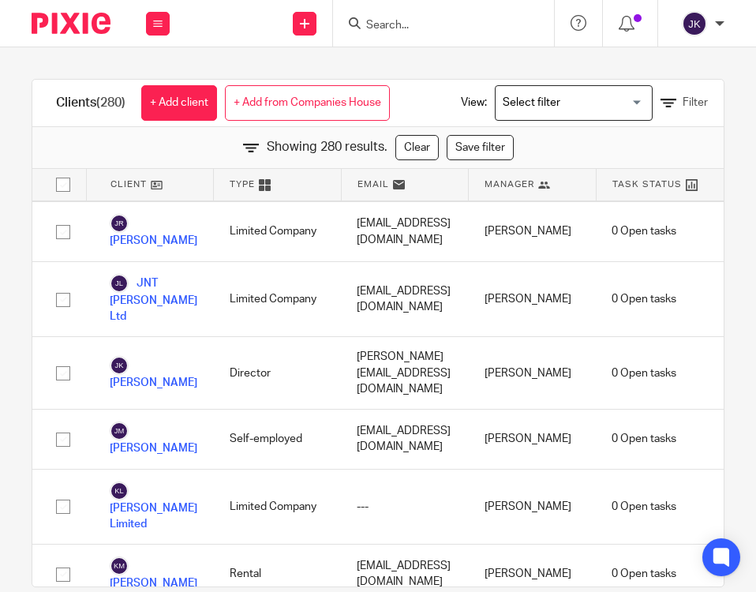
scroll to position [6946, 0]
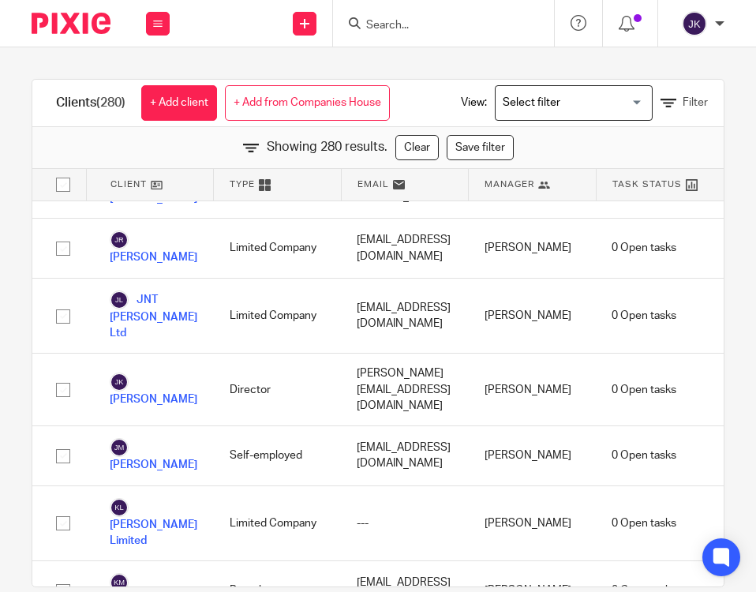
click at [407, 28] on input "Search" at bounding box center [436, 26] width 142 height 14
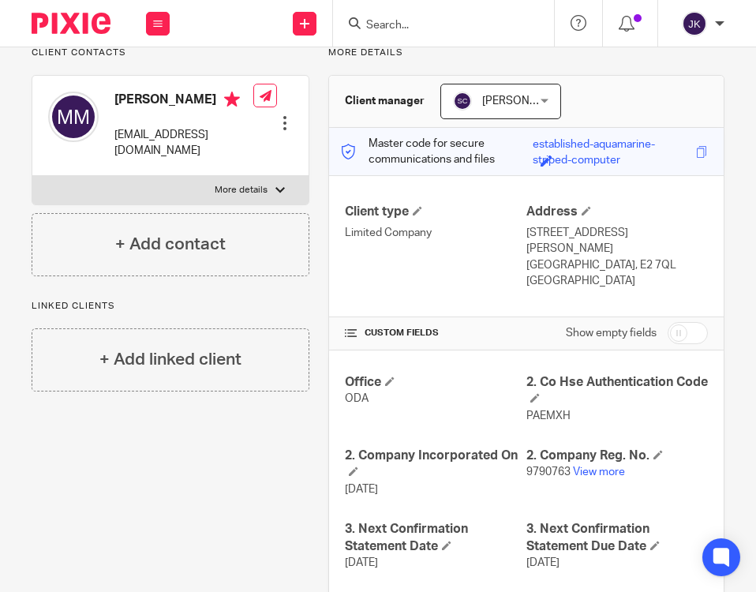
scroll to position [158, 0]
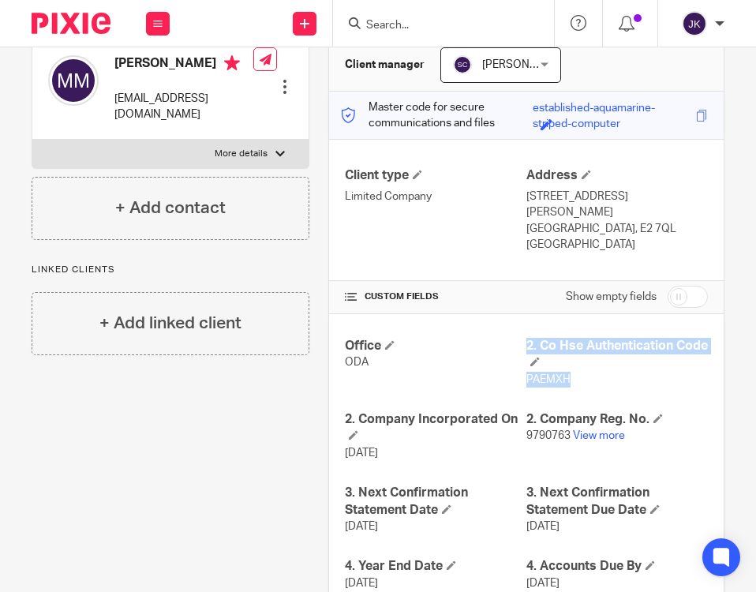
drag, startPoint x: 573, startPoint y: 359, endPoint x: 517, endPoint y: 366, distance: 56.5
click at [517, 366] on div "Office ODA 2. Co Hse Authentication Code PAEMXH 2. Company Incorporated On [DAT…" at bounding box center [526, 530] width 395 height 432
click at [517, 366] on div "Office ODA" at bounding box center [436, 363] width 182 height 50
drag, startPoint x: 568, startPoint y: 363, endPoint x: 519, endPoint y: 365, distance: 49.0
click at [526, 372] on p "PAEMXH" at bounding box center [617, 380] width 182 height 16
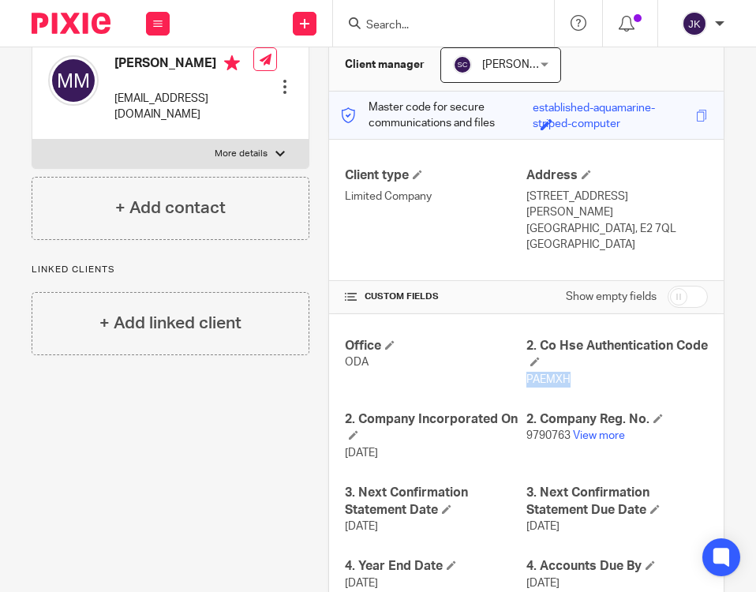
copy span "PAEMXH"
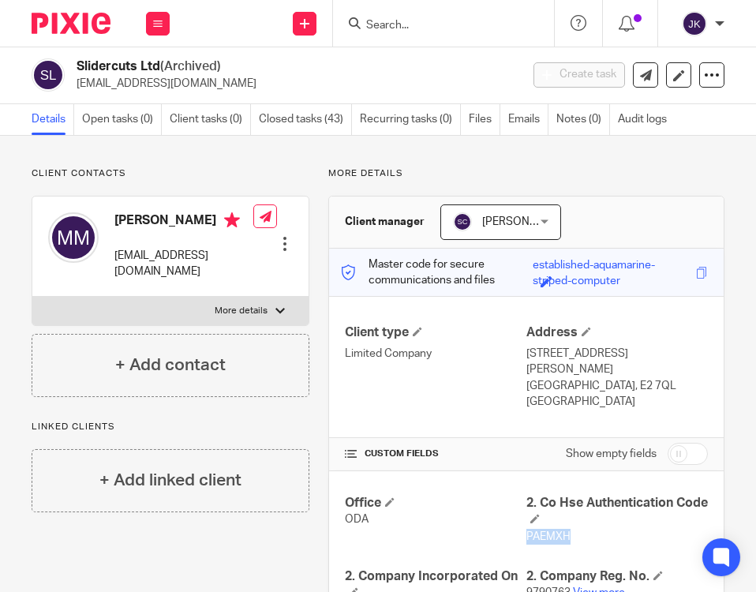
scroll to position [0, 0]
click at [386, 24] on input "Search" at bounding box center [436, 26] width 142 height 14
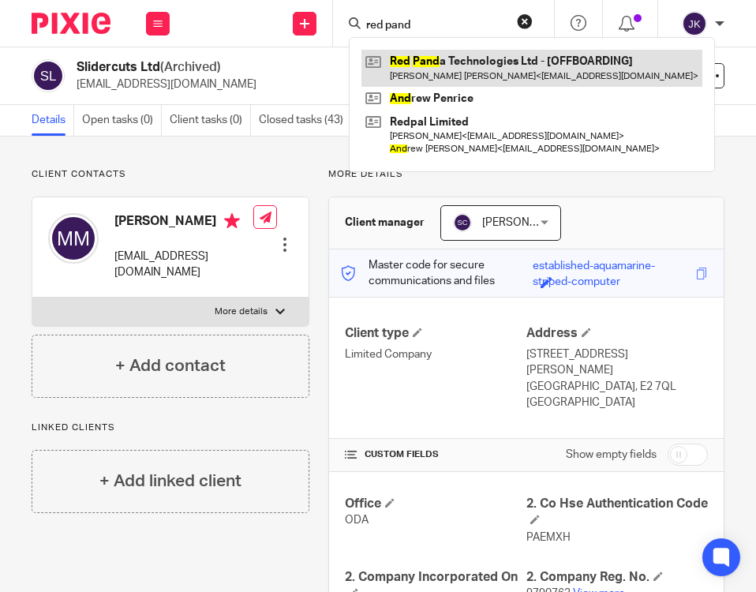
type input "red pand"
click at [534, 64] on link at bounding box center [531, 68] width 341 height 36
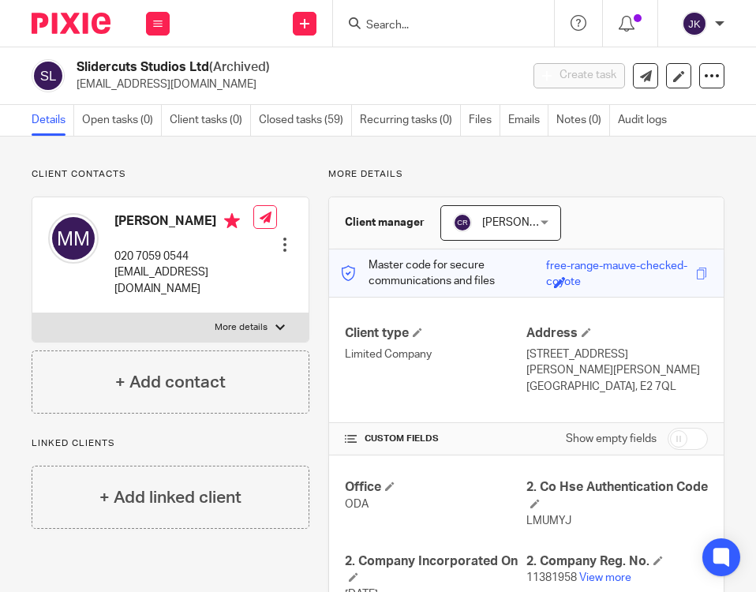
drag, startPoint x: 186, startPoint y: 86, endPoint x: 73, endPoint y: 85, distance: 113.7
click at [73, 85] on div "Slidercuts Studios Ltd (Archived) [EMAIL_ADDRESS][DOMAIN_NAME]" at bounding box center [271, 75] width 478 height 33
copy p "[EMAIL_ADDRESS][DOMAIN_NAME]"
drag, startPoint x: 212, startPoint y: 67, endPoint x: 77, endPoint y: 67, distance: 135.0
click at [77, 67] on h2 "Slidercuts Studios Ltd (Archived)" at bounding box center [250, 67] width 347 height 17
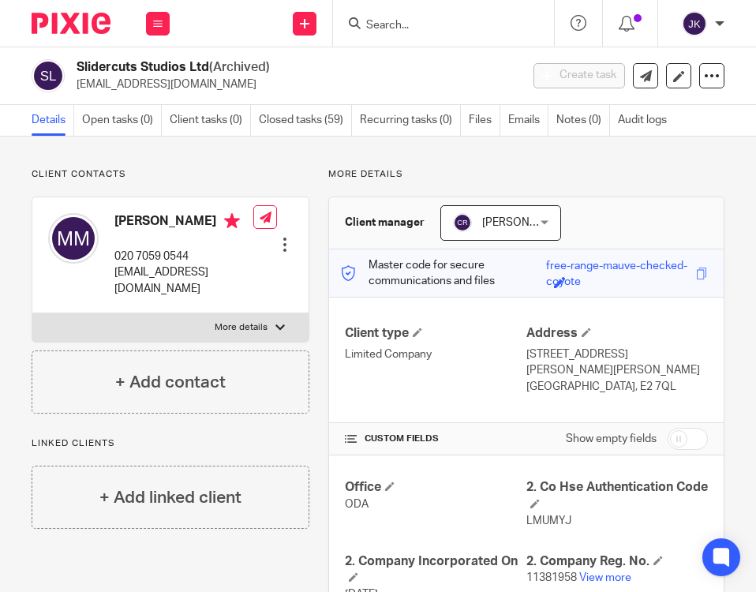
copy h2 "Slidercuts Studios Ltd"
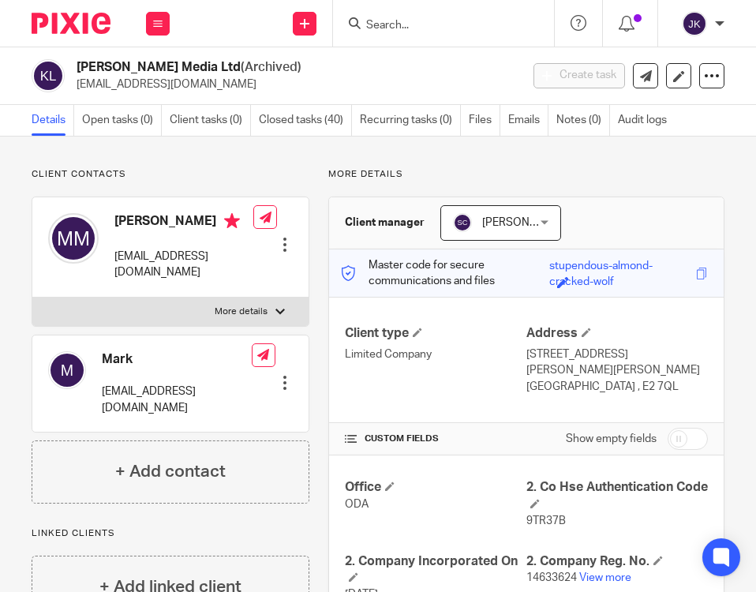
drag, startPoint x: 170, startPoint y: 66, endPoint x: 73, endPoint y: 63, distance: 97.1
click at [73, 63] on div "Kram Media Ltd (Archived) markmaciver.m@gmail.com" at bounding box center [271, 75] width 478 height 33
copy h2 "Kram Media Ltd"
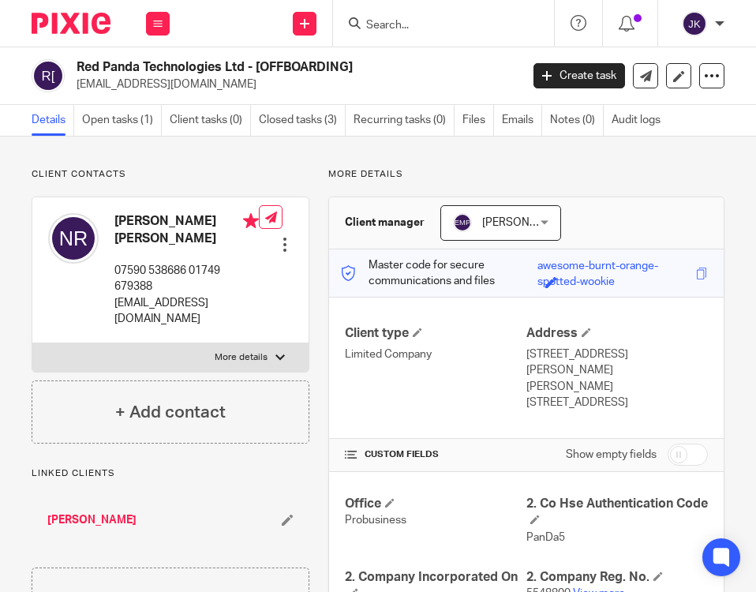
click at [639, 209] on div "Client manager [PERSON_NAME] - PB [PERSON_NAME] - PB [PERSON_NAME] [PERSON_NAME…" at bounding box center [526, 223] width 395 height 52
click at [448, 122] on link "Recurring tasks (0)" at bounding box center [404, 120] width 101 height 31
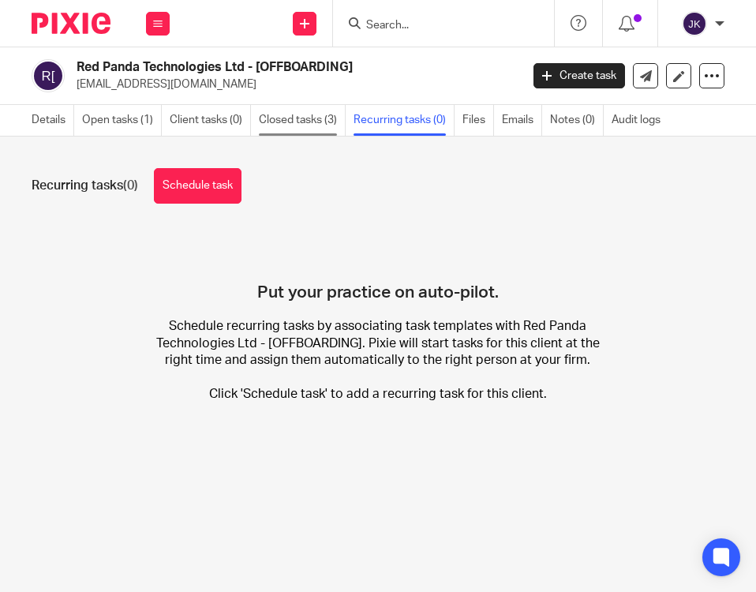
click at [334, 122] on link "Closed tasks (3)" at bounding box center [302, 120] width 87 height 31
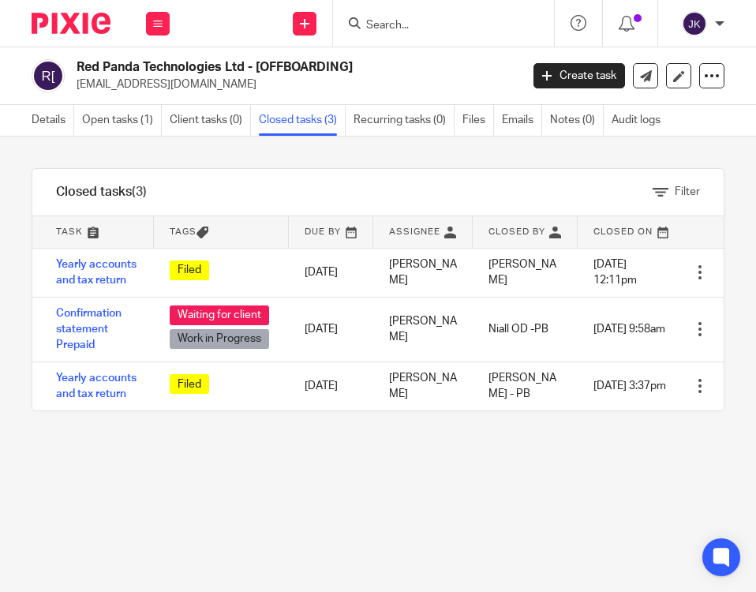
click at [602, 521] on div "Filter tasks Only show tasks matching all of these conditions 1 Task name Is Is…" at bounding box center [378, 364] width 756 height 455
click at [400, 39] on div at bounding box center [443, 23] width 221 height 47
click at [404, 24] on input "Search" at bounding box center [436, 26] width 142 height 14
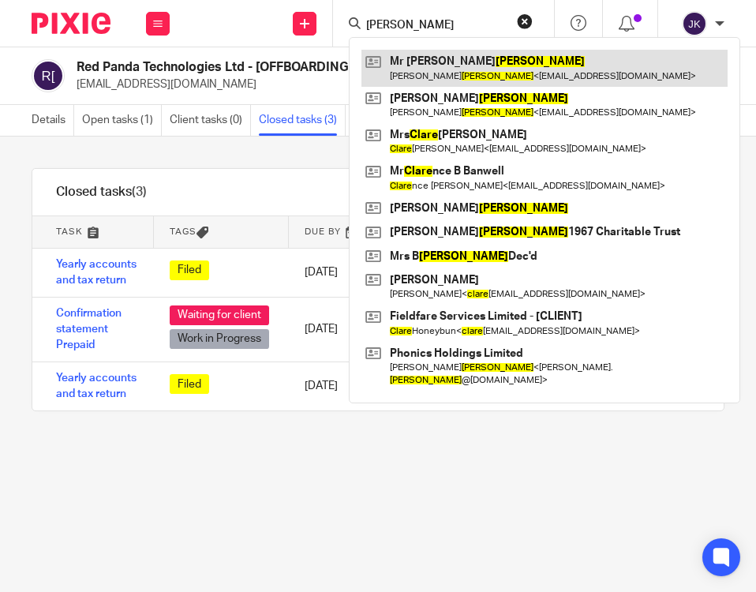
type input "clarke"
click at [415, 55] on link at bounding box center [544, 68] width 366 height 36
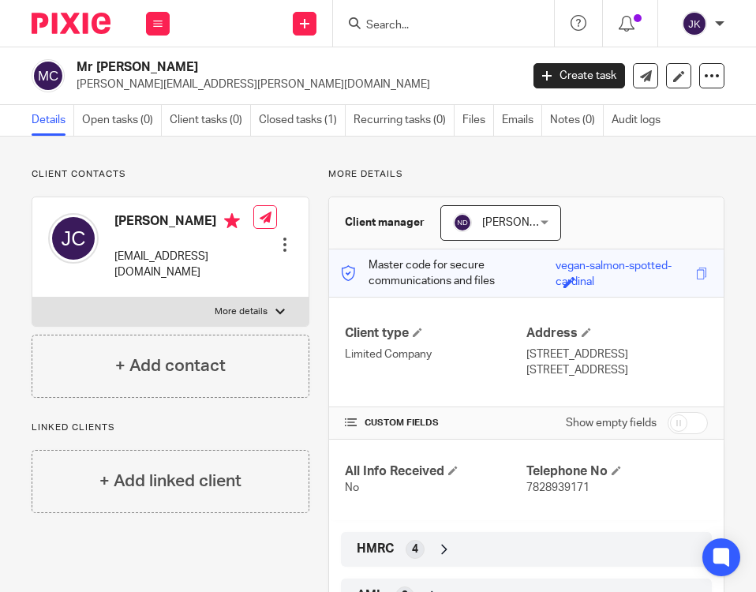
drag, startPoint x: 185, startPoint y: 62, endPoint x: 69, endPoint y: 77, distance: 117.7
click at [69, 77] on div "Mr Jason Clarke helen.clarke@rednockschool.org.uk" at bounding box center [271, 75] width 478 height 33
copy div "Mr Jason Clarke"
drag, startPoint x: 244, startPoint y: 253, endPoint x: 111, endPoint y: 257, distance: 132.7
click at [111, 257] on div "Jason Clarke squareeyes@me.com Edit contact Create client from contact Export d…" at bounding box center [170, 247] width 276 height 100
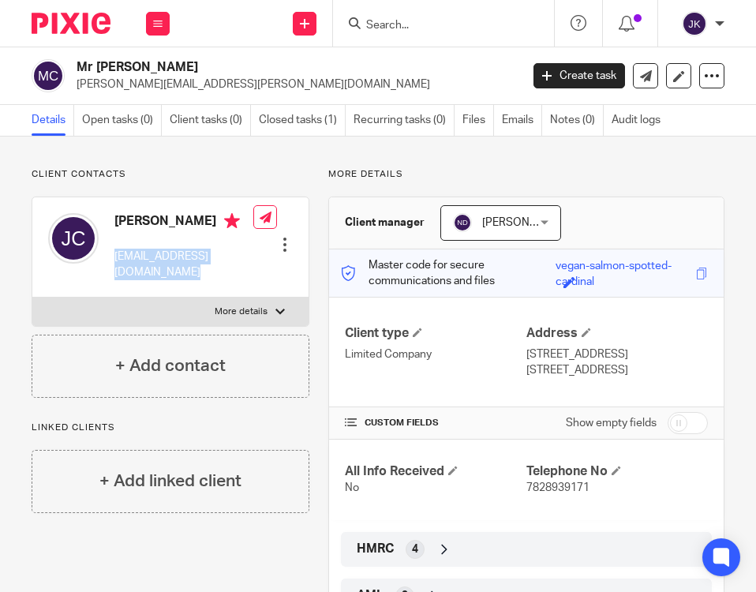
copy div "squareeyes@me.com"
click at [460, 182] on div "More details Client manager Niall O'Driscoll Niall O'Driscoll Alison James Barb…" at bounding box center [516, 397] width 415 height 458
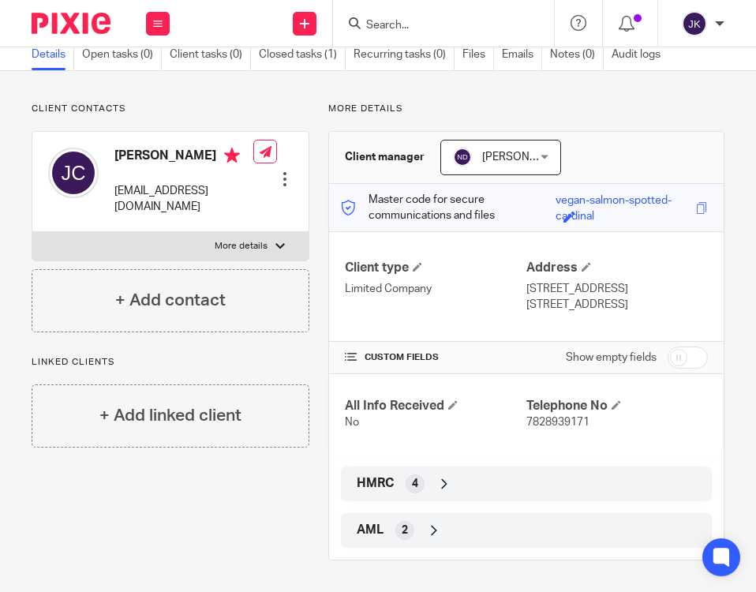
scroll to position [81, 0]
click at [672, 353] on input "checkbox" at bounding box center [688, 358] width 40 height 22
checkbox input "true"
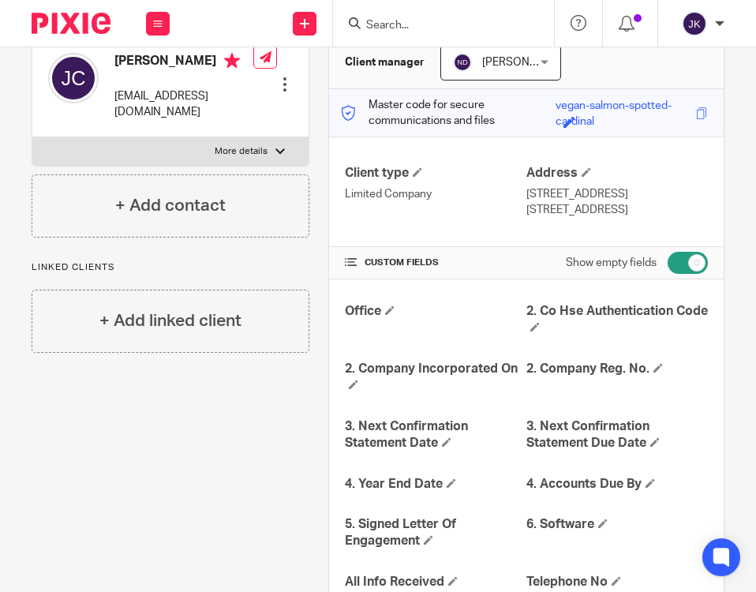
scroll to position [2, 0]
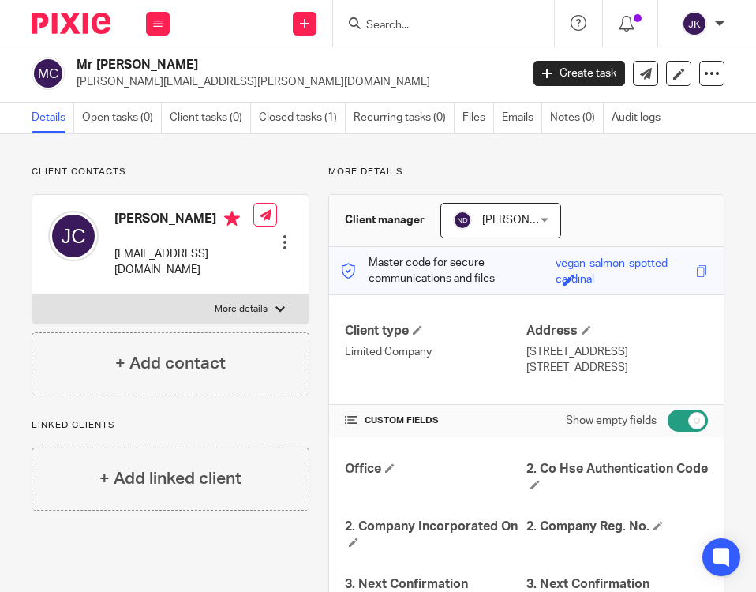
click at [375, 74] on p "helen.clarke@rednockschool.org.uk" at bounding box center [293, 82] width 433 height 16
click at [431, 23] on input "Search" at bounding box center [436, 26] width 142 height 14
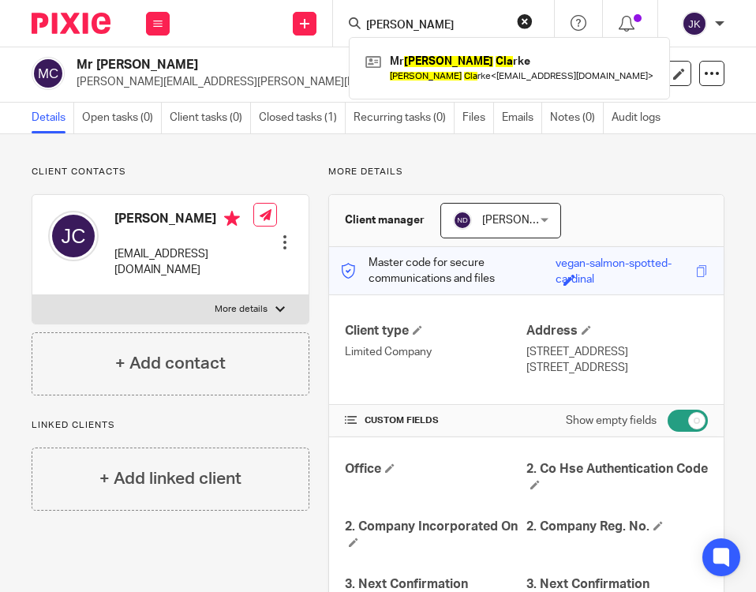
type input "jason cla"
click at [189, 185] on div "Client contacts Jason Clarke squareeyes@me.com Edit contact Create client from …" at bounding box center [171, 281] width 278 height 230
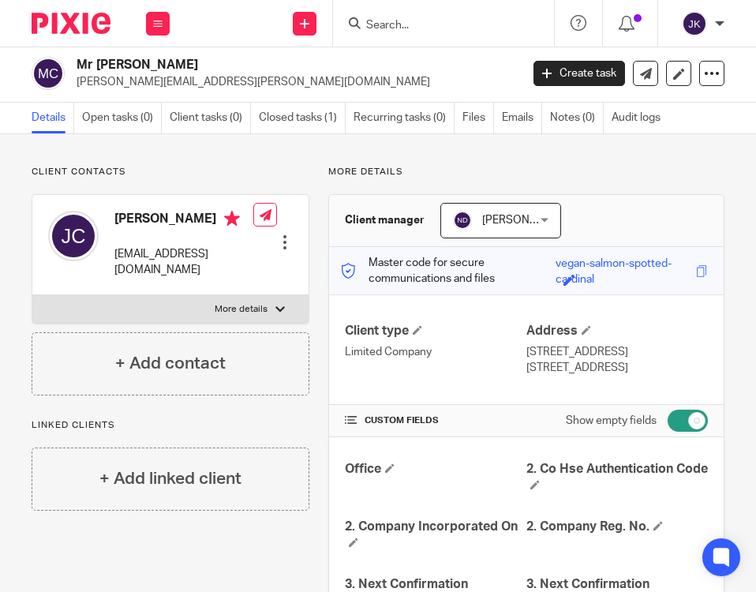
click at [440, 21] on input "Search" at bounding box center [436, 26] width 142 height 14
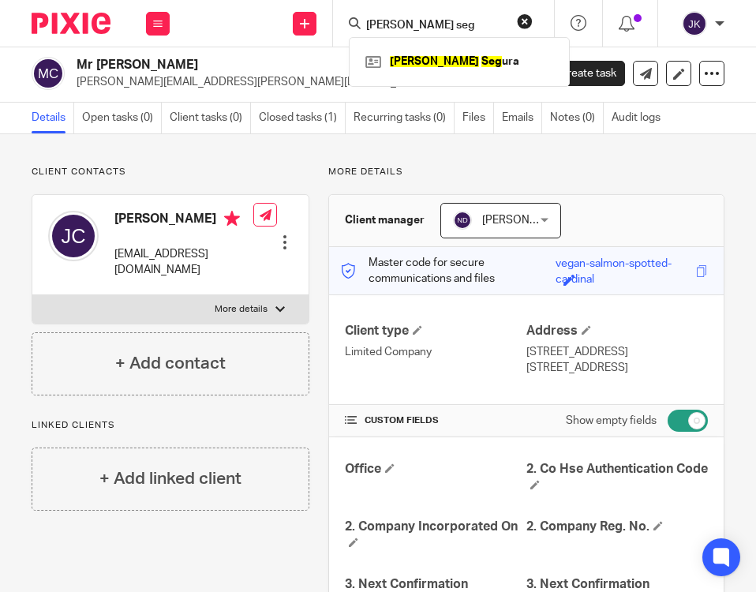
type input "luke seg"
click at [439, 80] on div "Luke Seg ura" at bounding box center [459, 61] width 221 height 49
click at [439, 75] on div "Luke Seg ura" at bounding box center [459, 61] width 221 height 49
click at [440, 65] on link at bounding box center [459, 62] width 196 height 24
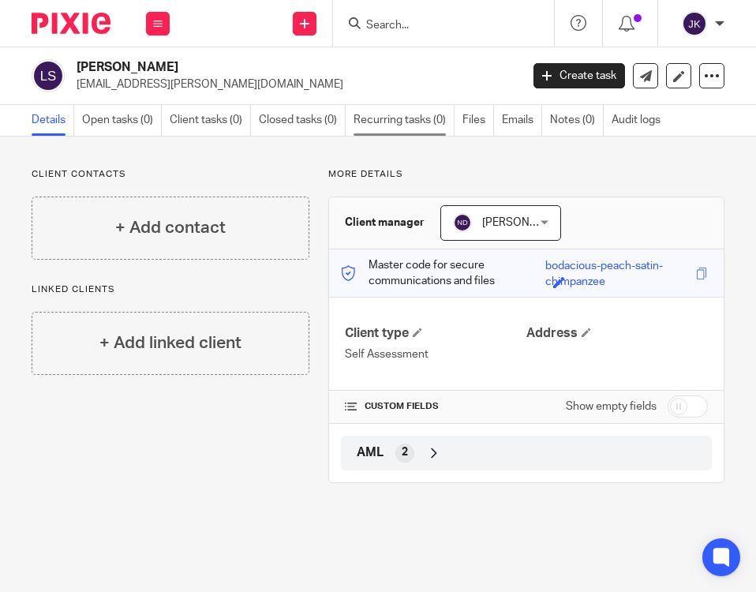
click at [394, 127] on link "Recurring tasks (0)" at bounding box center [404, 120] width 101 height 31
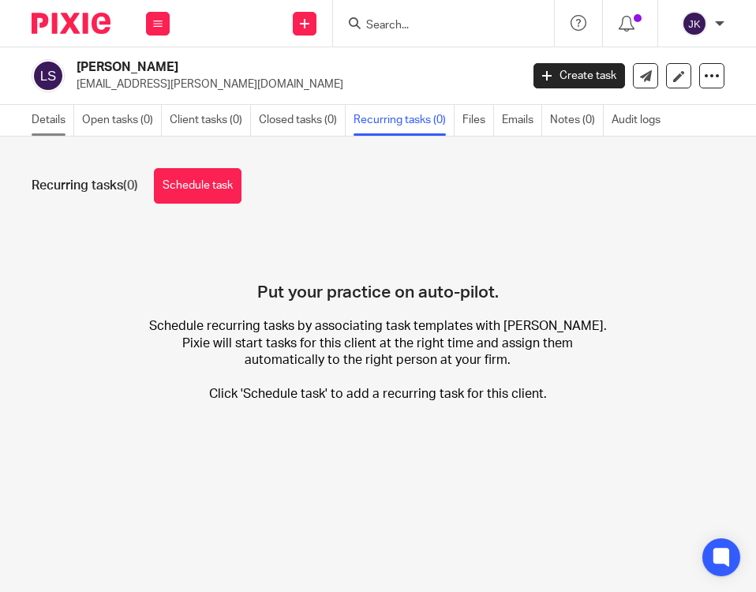
click at [54, 117] on link "Details" at bounding box center [53, 120] width 43 height 31
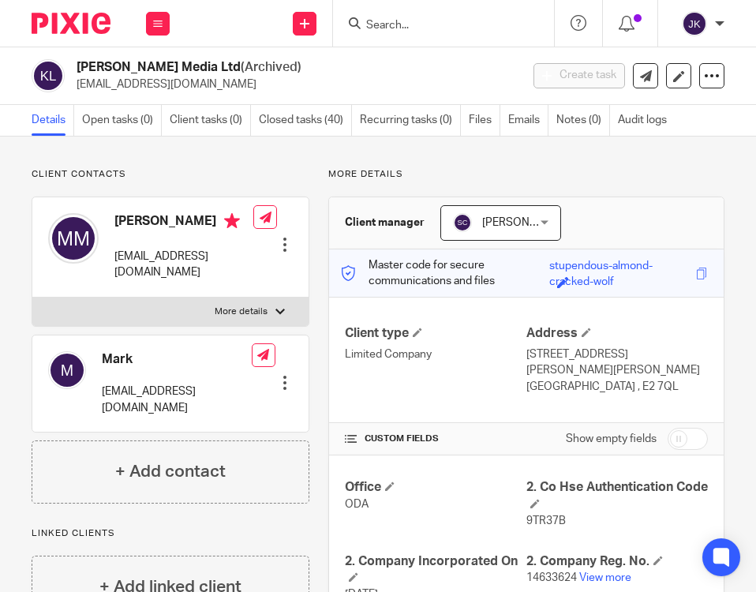
click at [442, 24] on input "Search" at bounding box center [436, 26] width 142 height 14
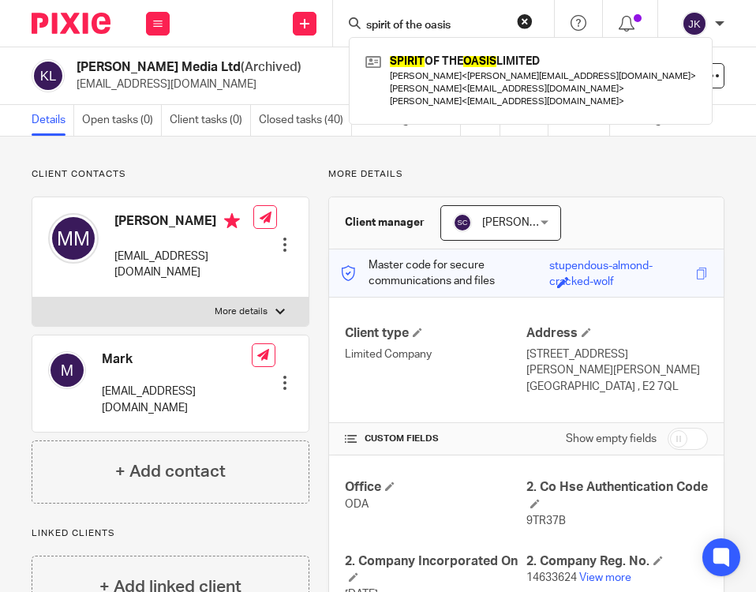
type input "spirit of the oasis"
click at [436, 49] on div "SPIRIT OF THE OASIS LIMITED Sam Elliott < sam@palmarae.com > Oliver Horner < ol…" at bounding box center [531, 81] width 364 height 88
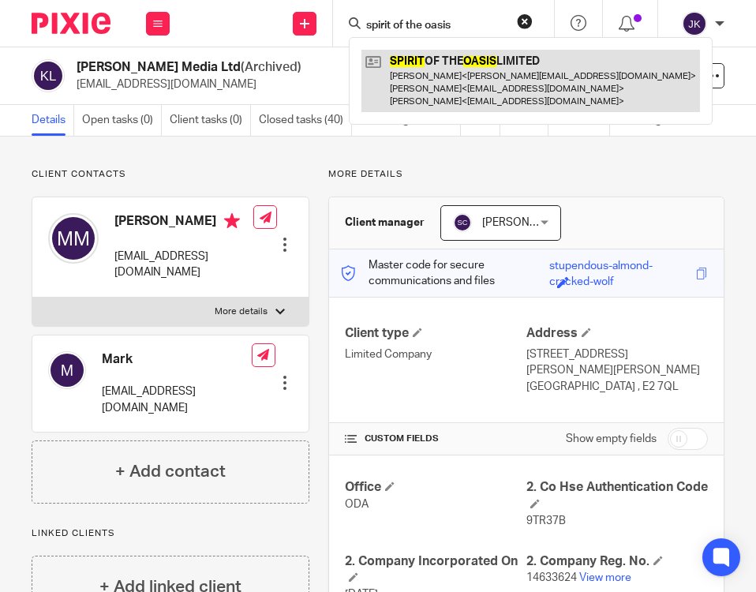
click at [432, 71] on link at bounding box center [530, 81] width 339 height 62
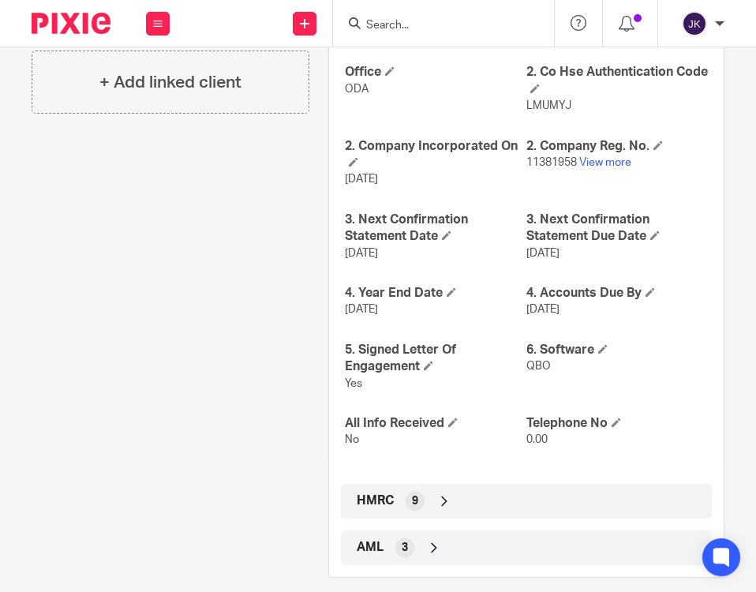
scroll to position [416, 0]
click at [429, 493] on div "HMRC 9" at bounding box center [526, 500] width 347 height 27
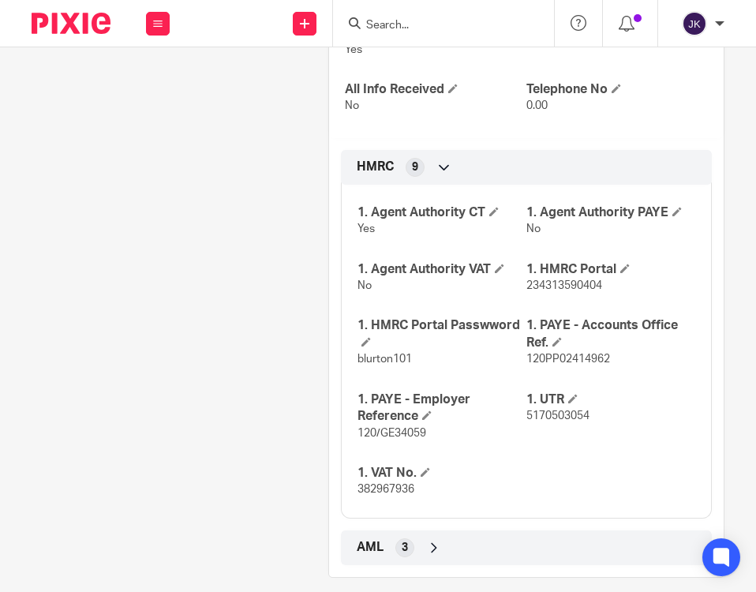
scroll to position [750, 0]
click at [387, 534] on div "AML 3" at bounding box center [526, 547] width 347 height 27
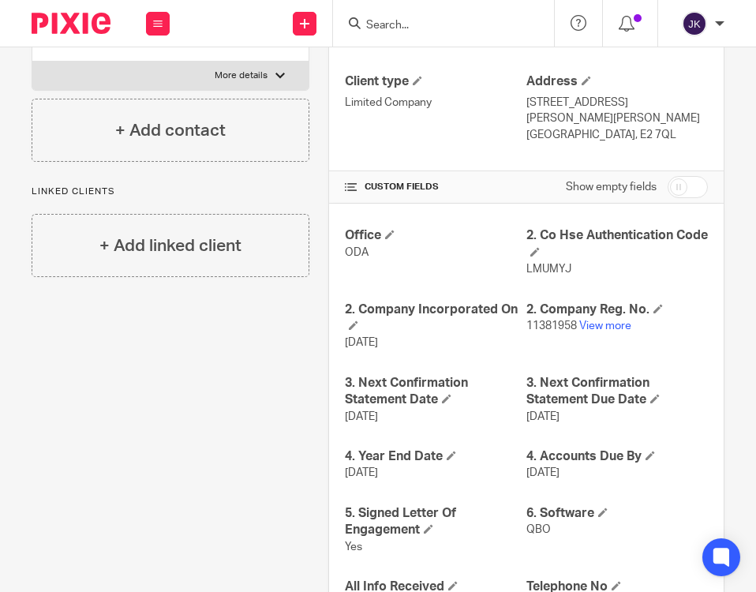
scroll to position [123, 0]
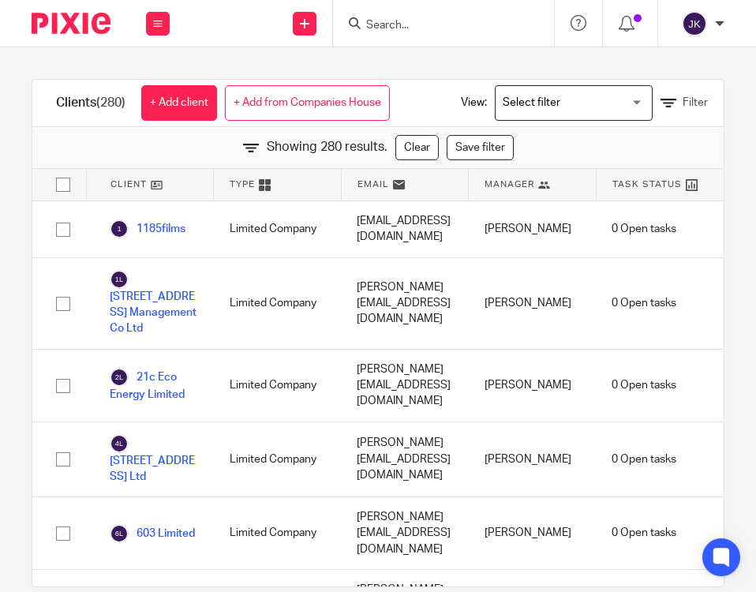
scroll to position [6946, 0]
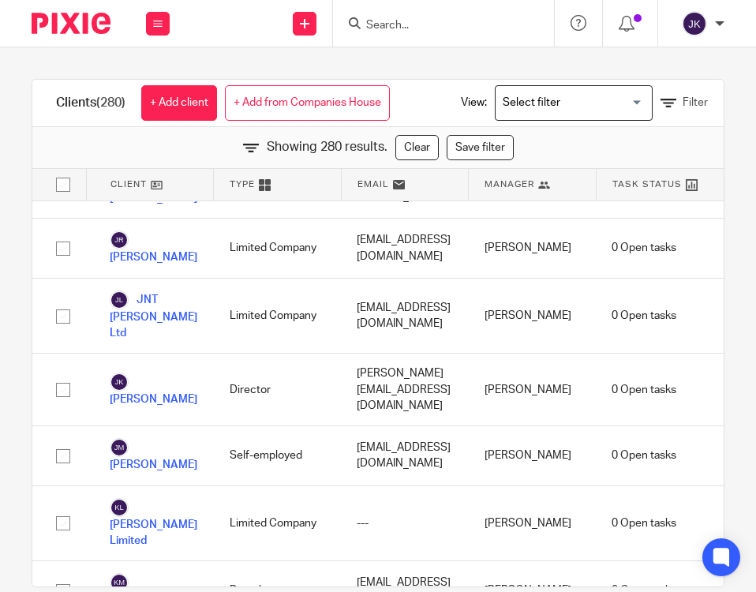
click at [459, 16] on form at bounding box center [449, 23] width 168 height 20
click at [392, 30] on input "Search" at bounding box center [436, 26] width 142 height 14
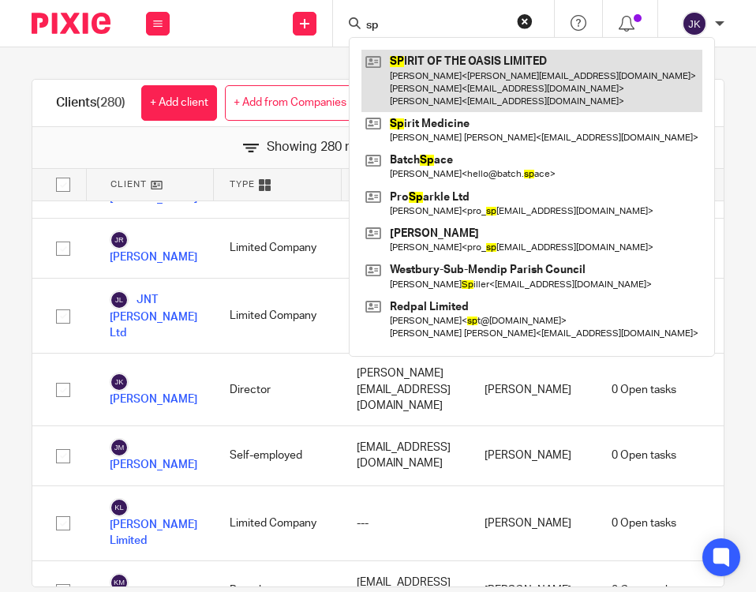
type input "sp"
click at [430, 69] on link at bounding box center [531, 81] width 341 height 62
